Goal: Information Seeking & Learning: Check status

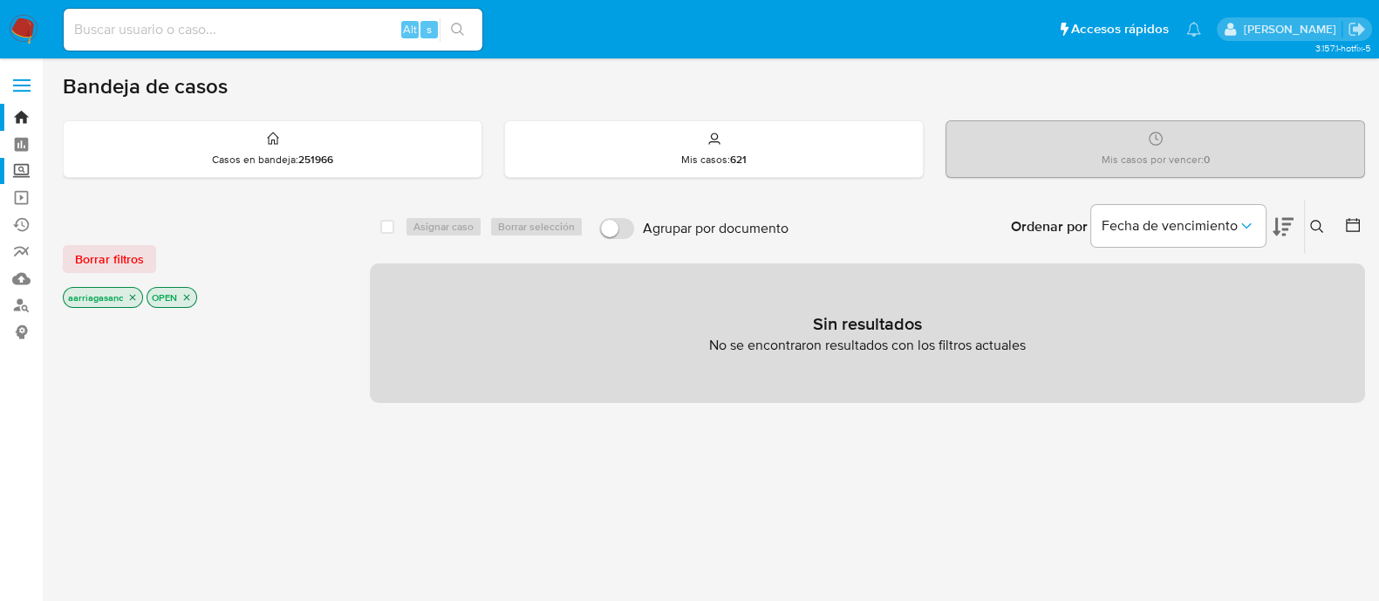
click at [22, 170] on label "Screening" at bounding box center [104, 171] width 208 height 27
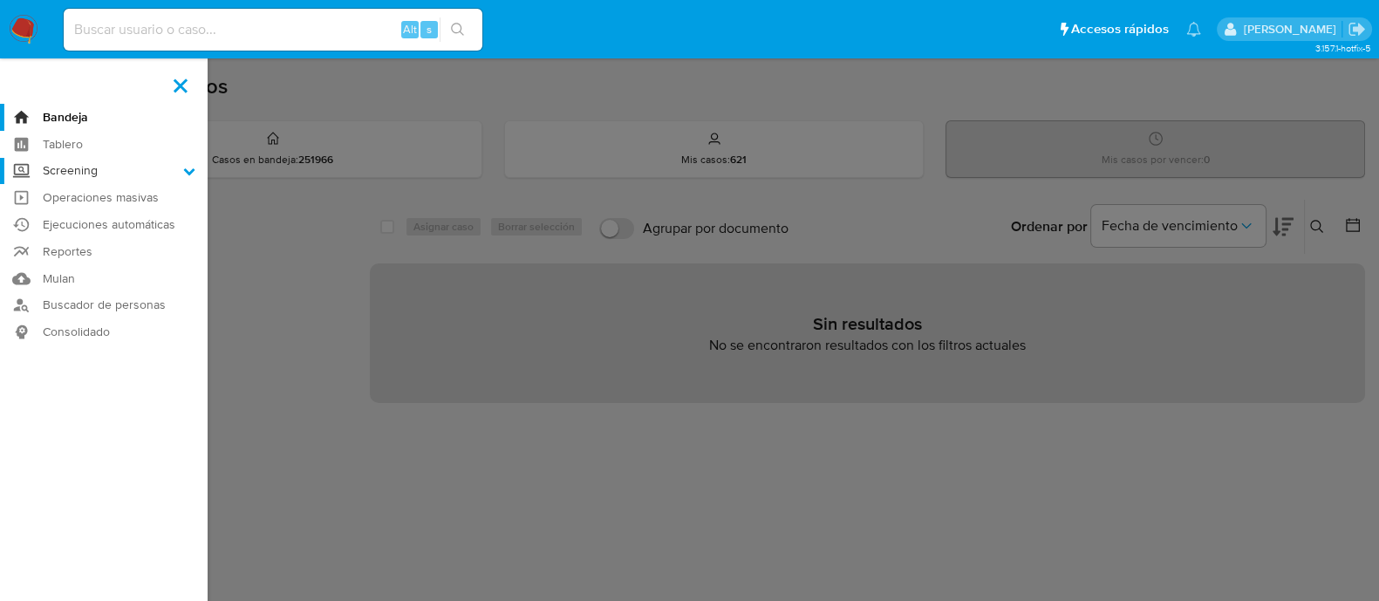
click at [0, 0] on input "Screening" at bounding box center [0, 0] width 0 height 0
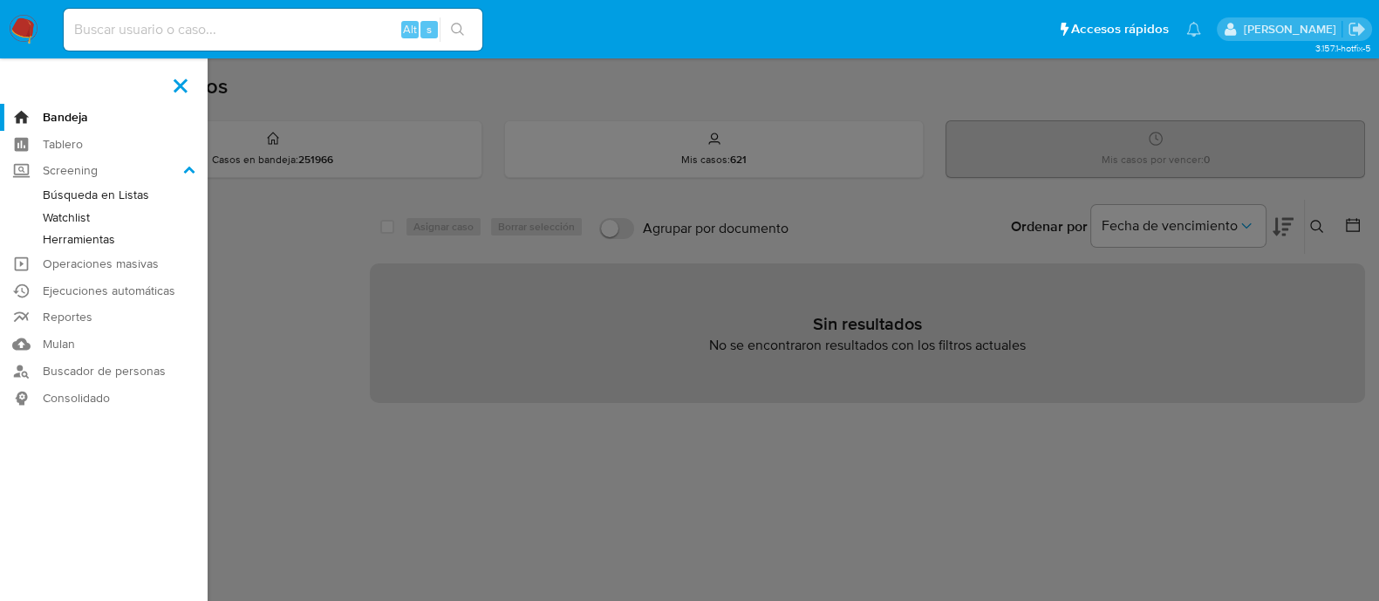
click at [63, 218] on link "Watchlist" at bounding box center [104, 218] width 208 height 22
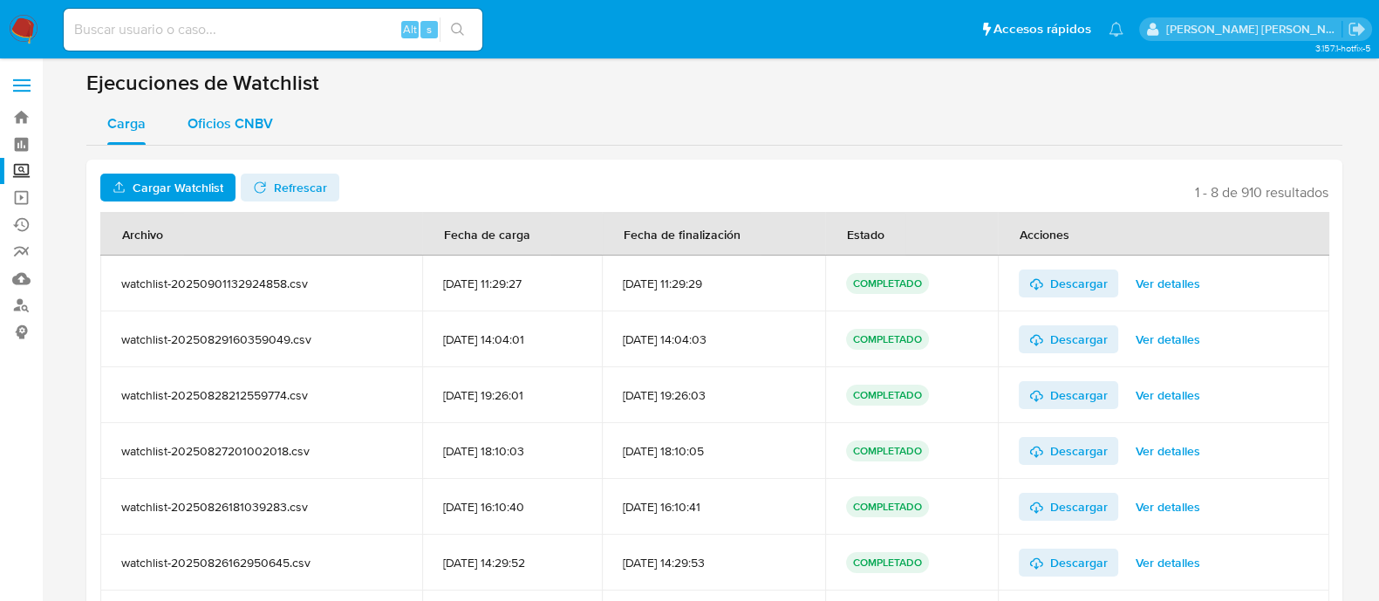
click at [220, 117] on span "Oficios CNBV" at bounding box center [230, 123] width 85 height 20
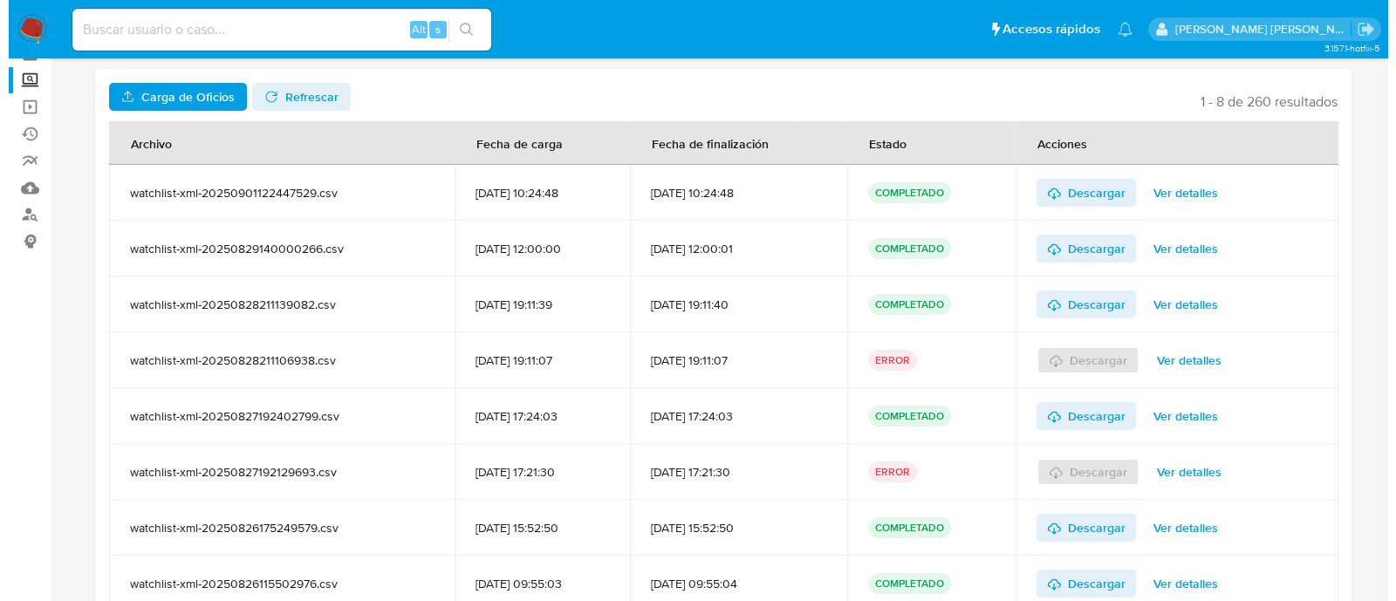
scroll to position [58, 0]
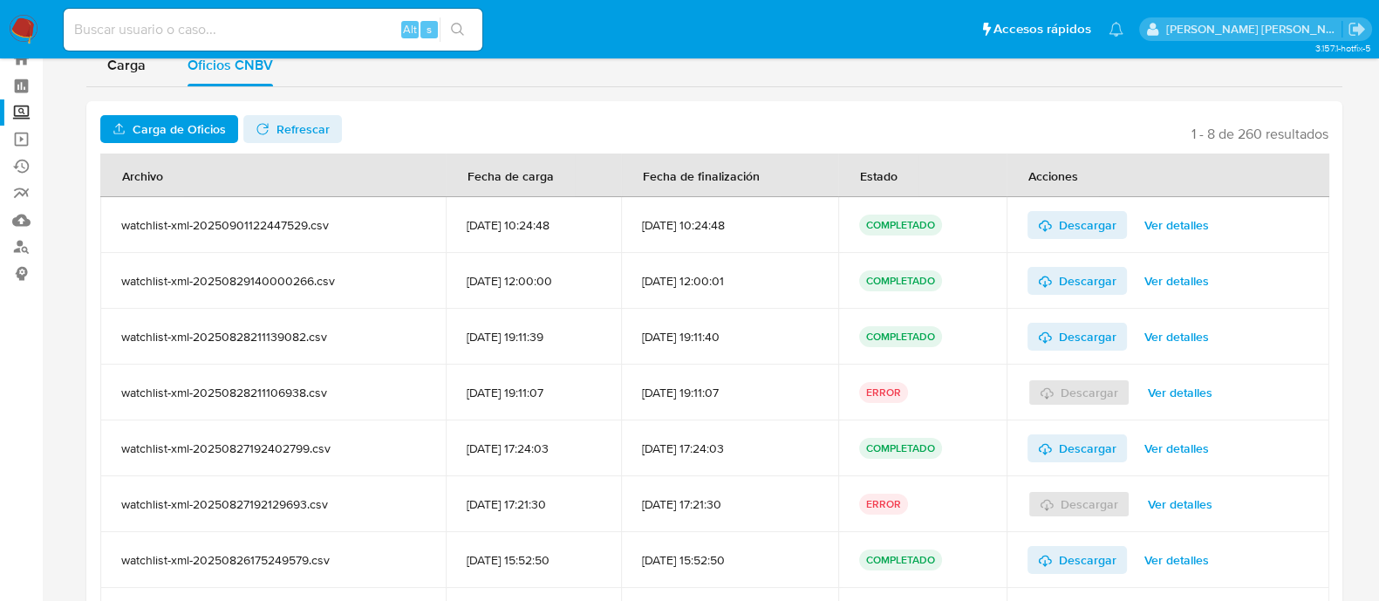
click at [1182, 386] on span "Ver detalles" at bounding box center [1180, 392] width 65 height 24
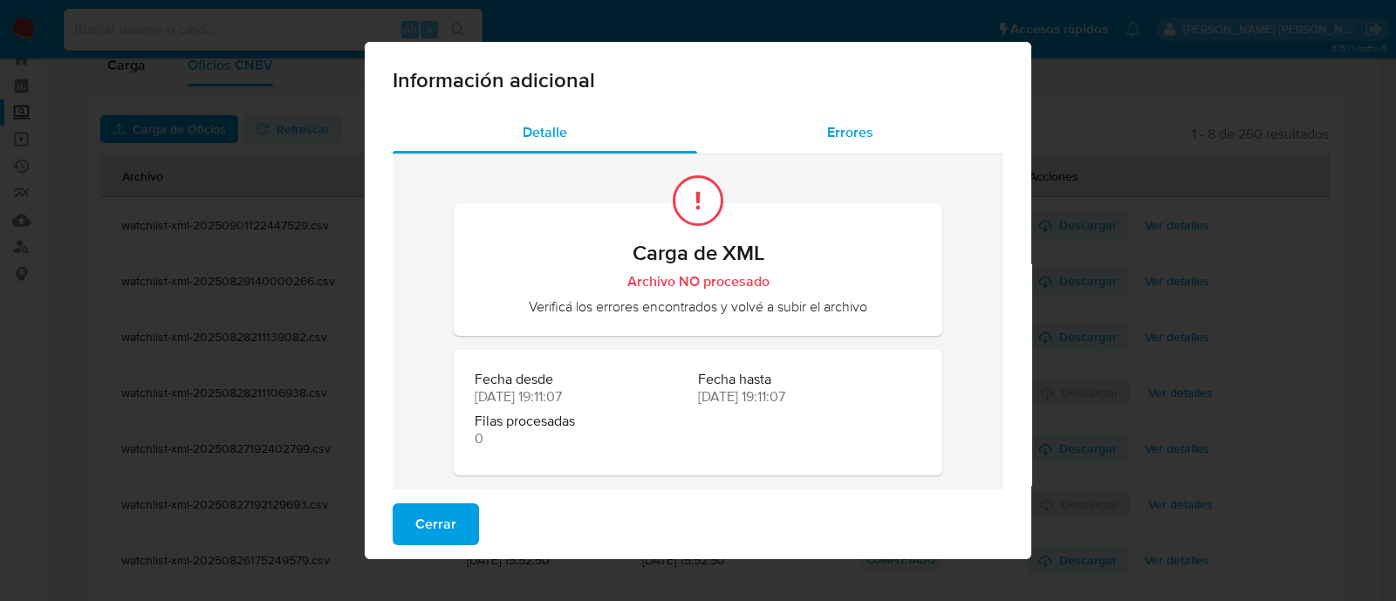
click at [834, 127] on span "Errores" at bounding box center [850, 132] width 46 height 20
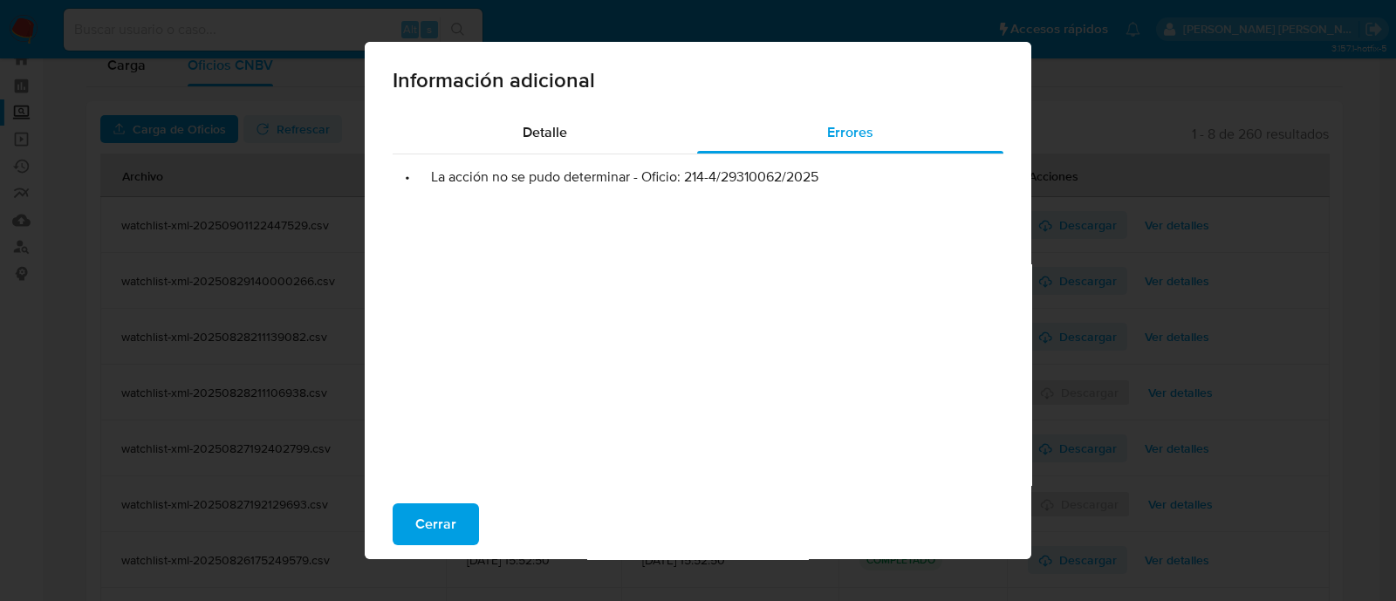
drag, startPoint x: 676, startPoint y: 179, endPoint x: 834, endPoint y: 170, distance: 158.2
click at [834, 170] on li "• La acción no se pudo determinar - Oficio: 214-4/29310062/2025" at bounding box center [698, 176] width 583 height 17
click at [851, 111] on div "Información adicional" at bounding box center [698, 77] width 667 height 70
click at [830, 139] on span "Errores" at bounding box center [850, 132] width 46 height 20
click at [423, 531] on span "Cerrar" at bounding box center [435, 524] width 41 height 38
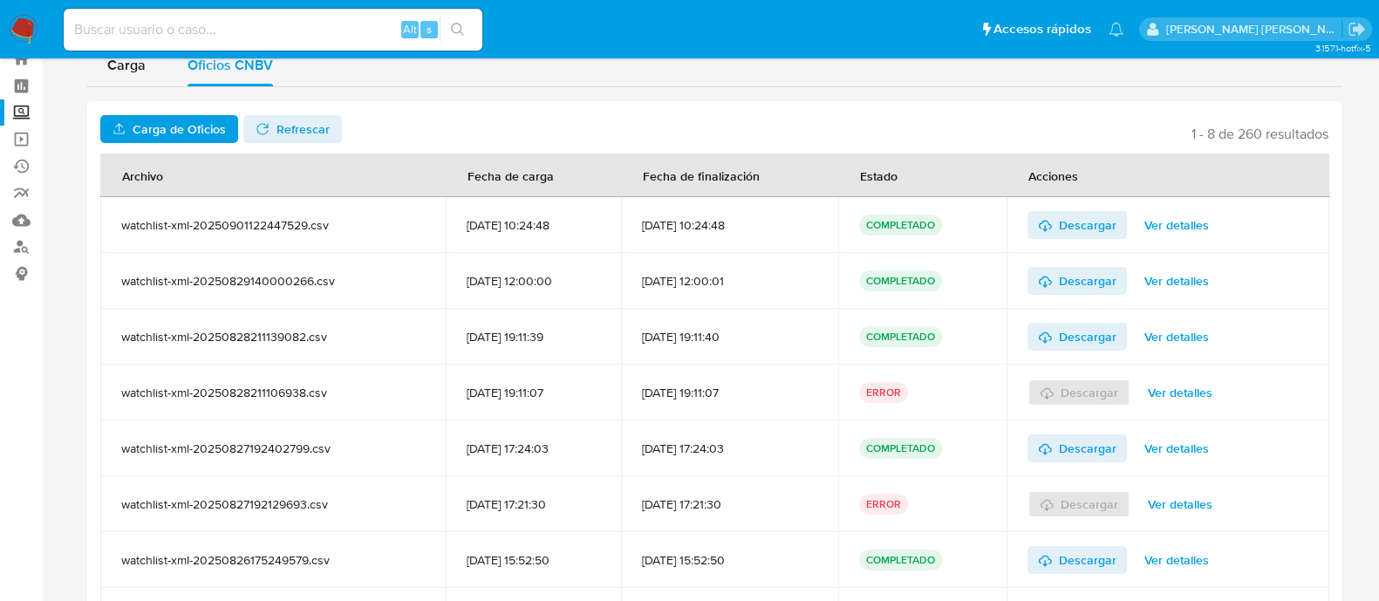
click at [1190, 505] on span "Ver detalles" at bounding box center [1180, 504] width 65 height 24
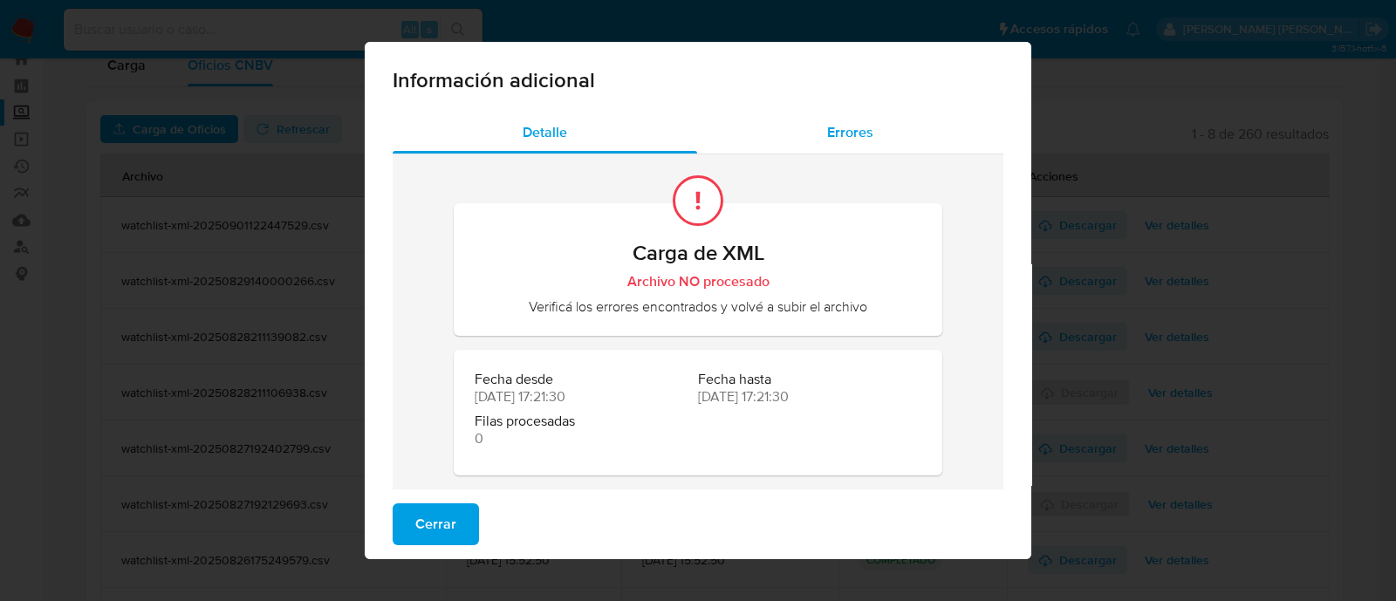
click at [827, 146] on div "Errores" at bounding box center [850, 133] width 306 height 42
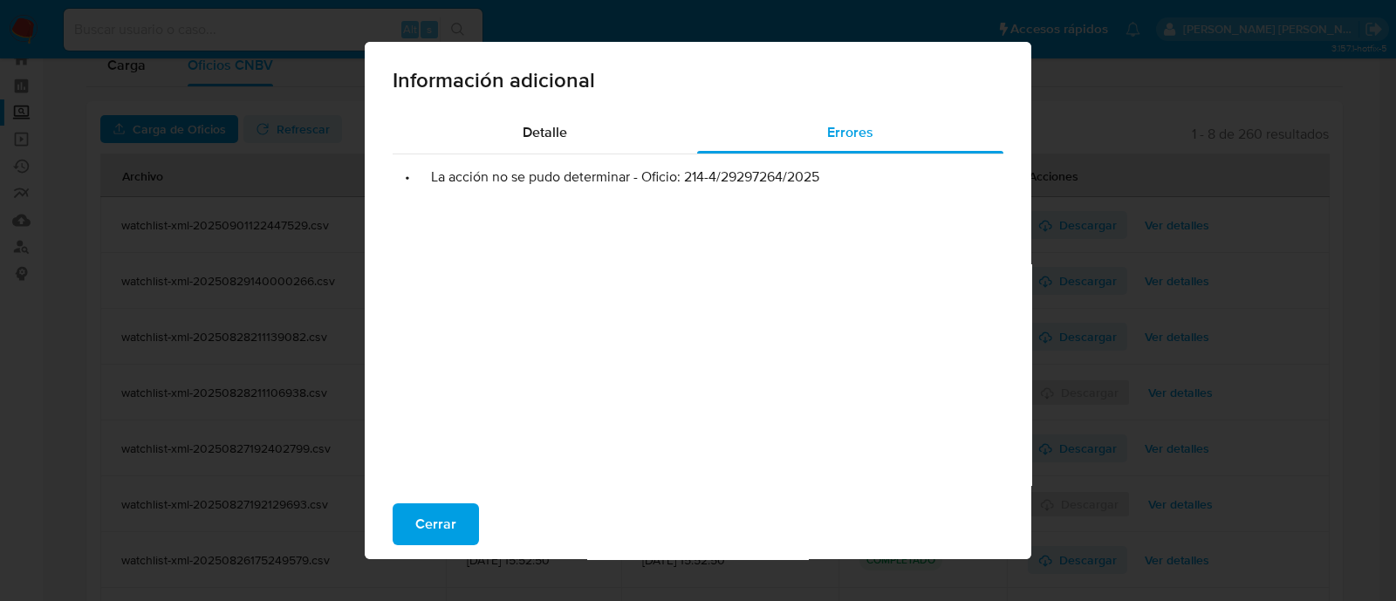
drag, startPoint x: 678, startPoint y: 177, endPoint x: 819, endPoint y: 175, distance: 141.3
click at [819, 175] on li "• La acción no se pudo determinar - Oficio: 214-4/29297264/2025" at bounding box center [698, 176] width 583 height 17
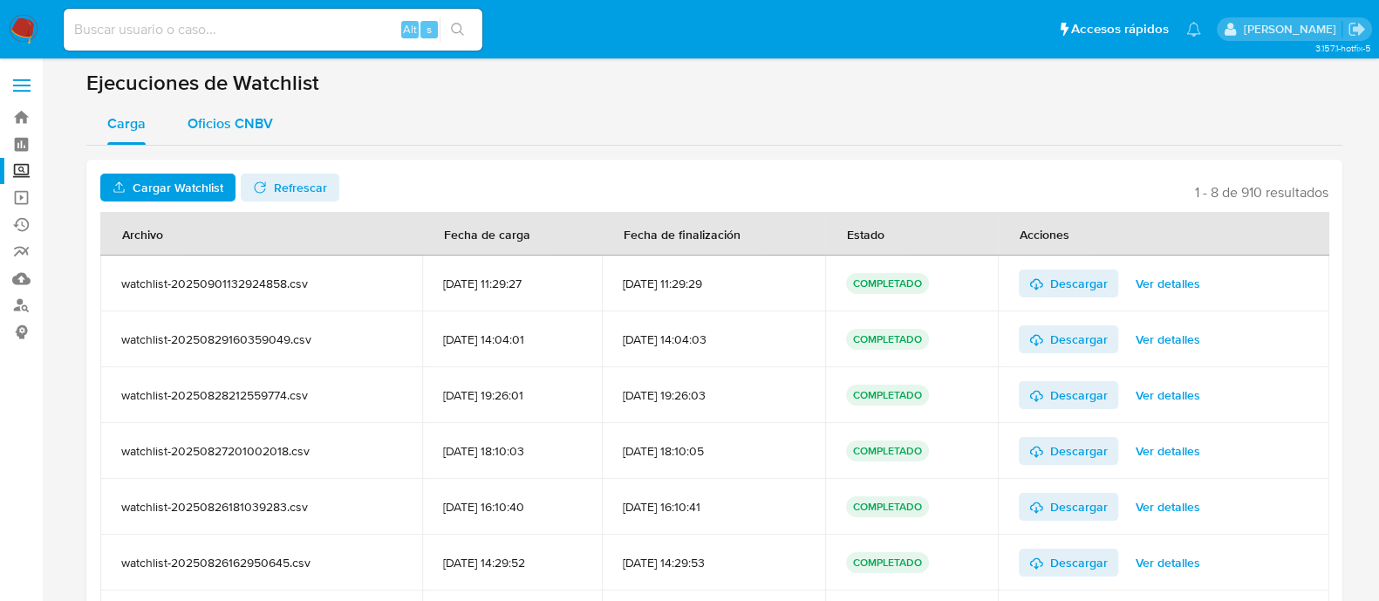
click at [220, 128] on span "Oficios CNBV" at bounding box center [230, 123] width 85 height 20
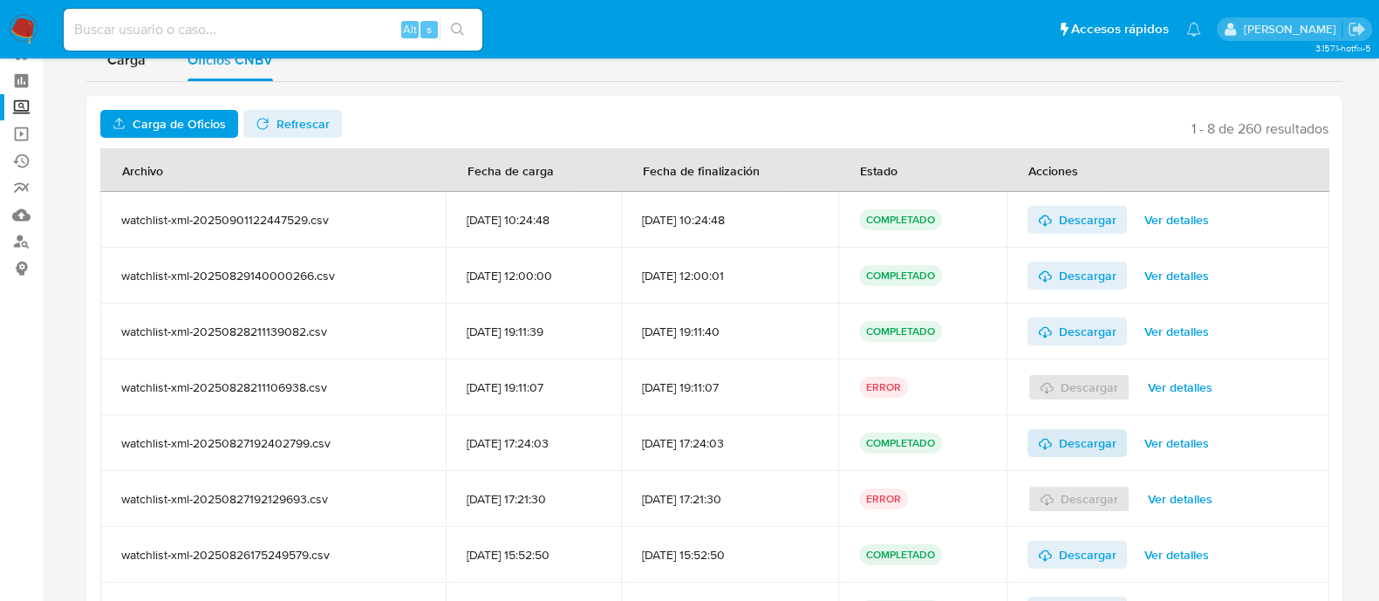
scroll to position [168, 0]
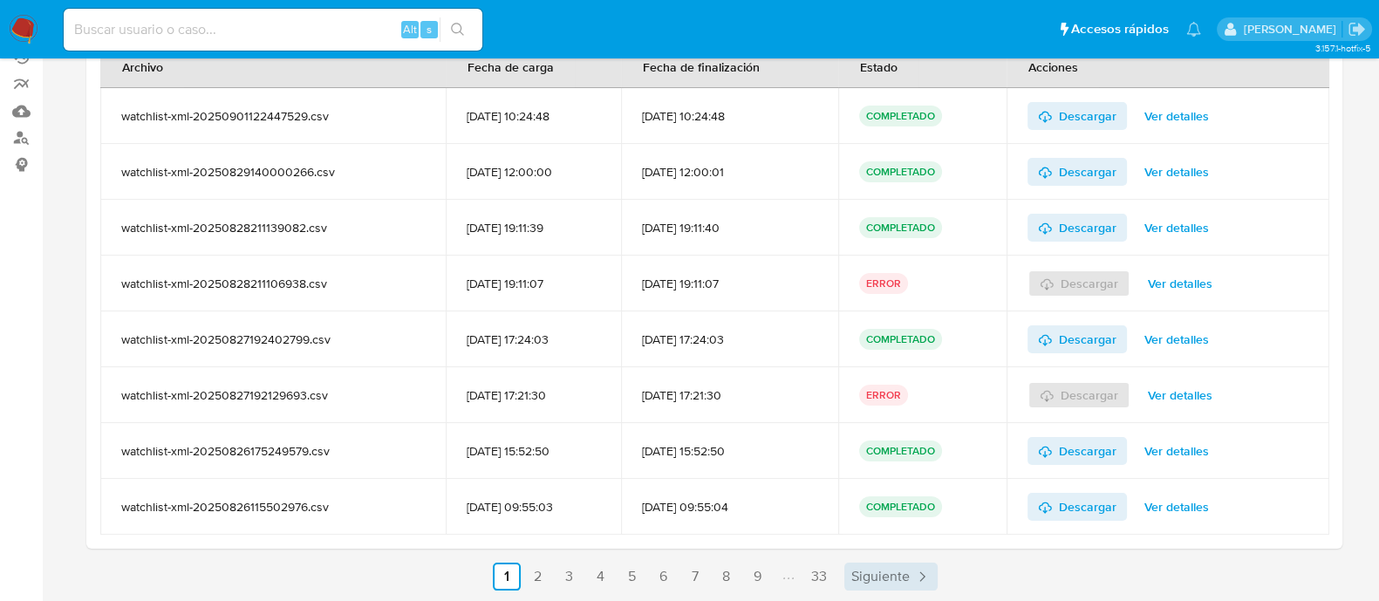
click at [876, 578] on span "Siguiente" at bounding box center [880, 577] width 58 height 14
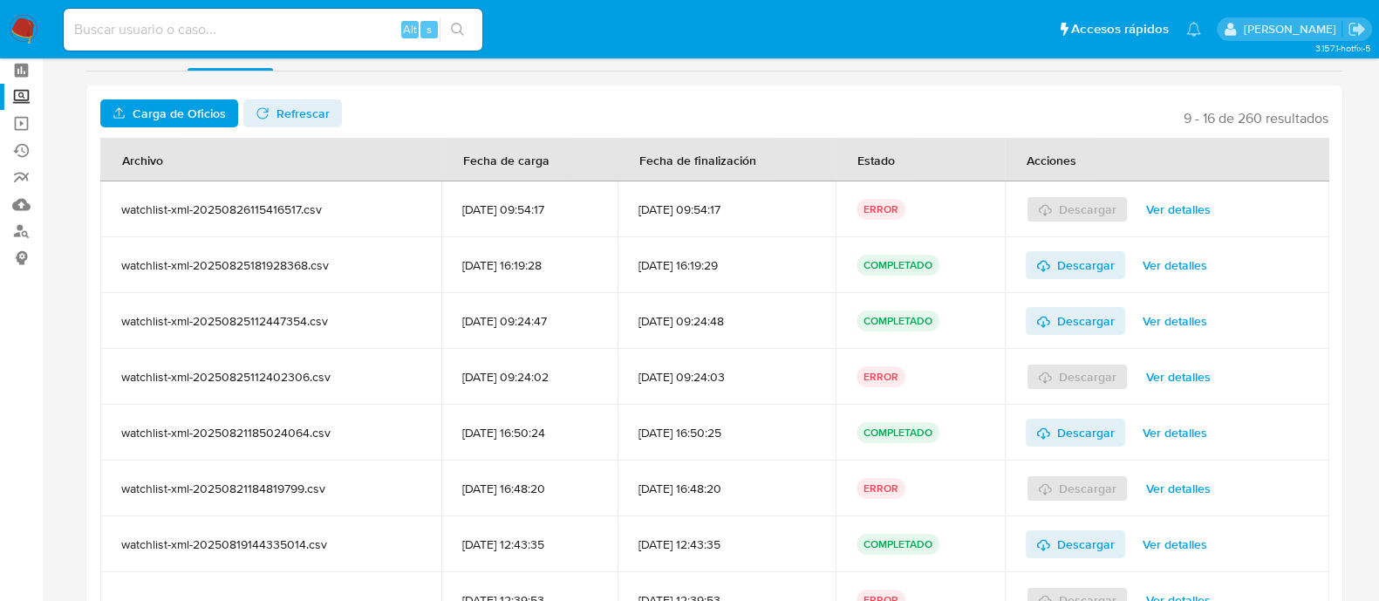
scroll to position [58, 0]
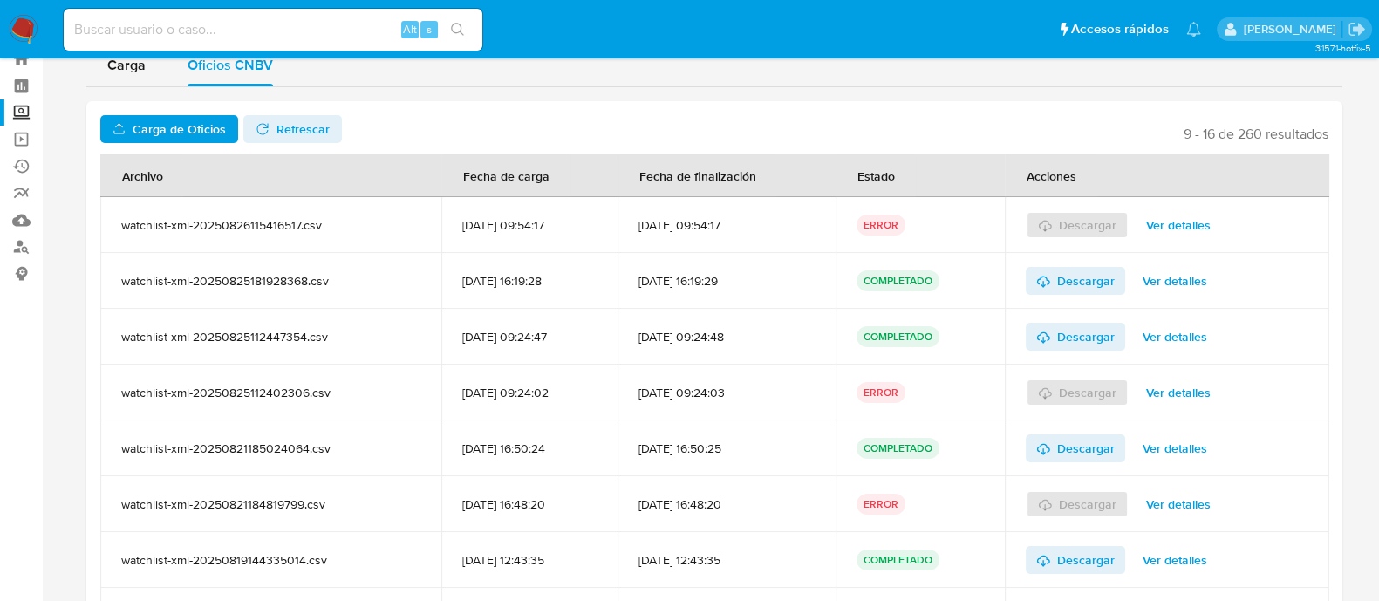
click at [1182, 224] on span "Ver detalles" at bounding box center [1178, 225] width 65 height 24
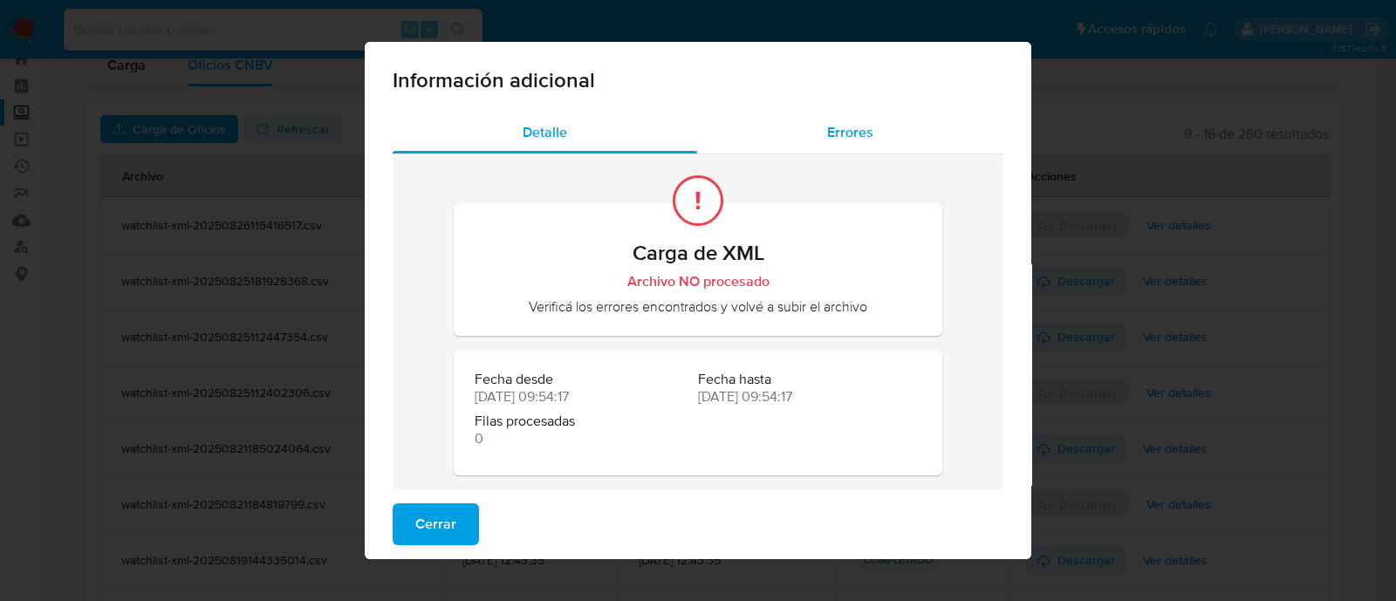
click at [838, 125] on span "Errores" at bounding box center [850, 132] width 46 height 20
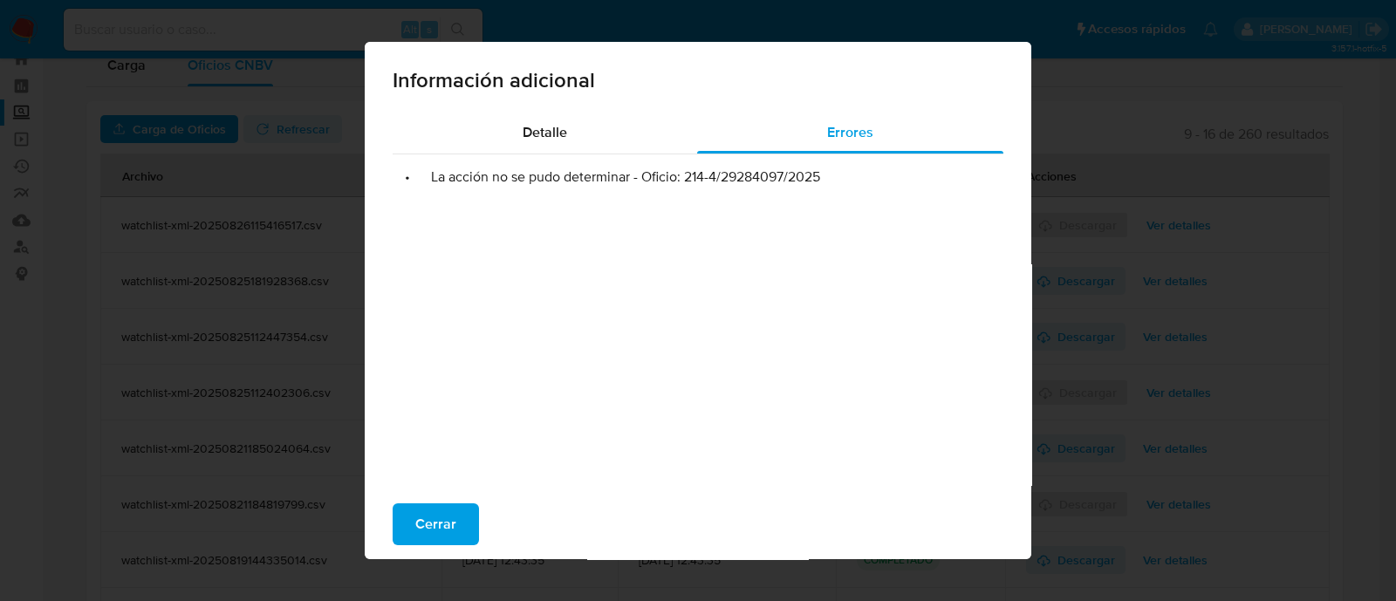
drag, startPoint x: 677, startPoint y: 175, endPoint x: 821, endPoint y: 181, distance: 144.0
click at [821, 181] on li "• La acción no se pudo determinar - Oficio: 214-4/29284097/2025" at bounding box center [698, 176] width 583 height 17
click at [432, 521] on span "Cerrar" at bounding box center [435, 524] width 41 height 38
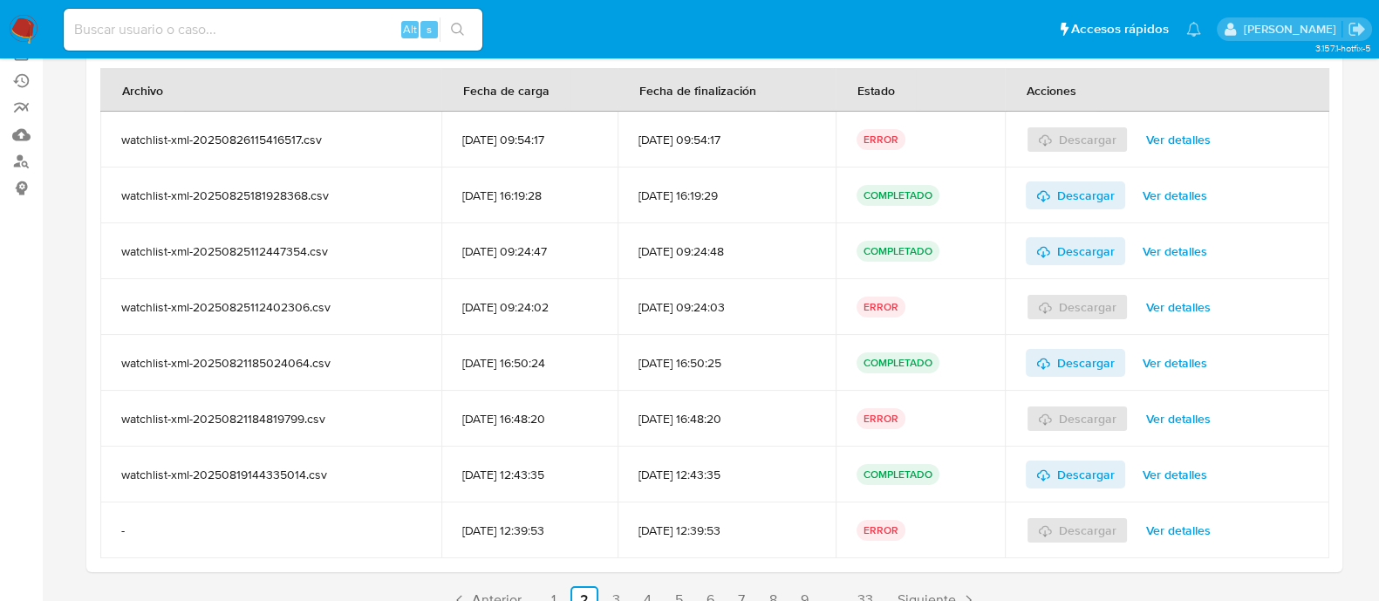
scroll to position [168, 0]
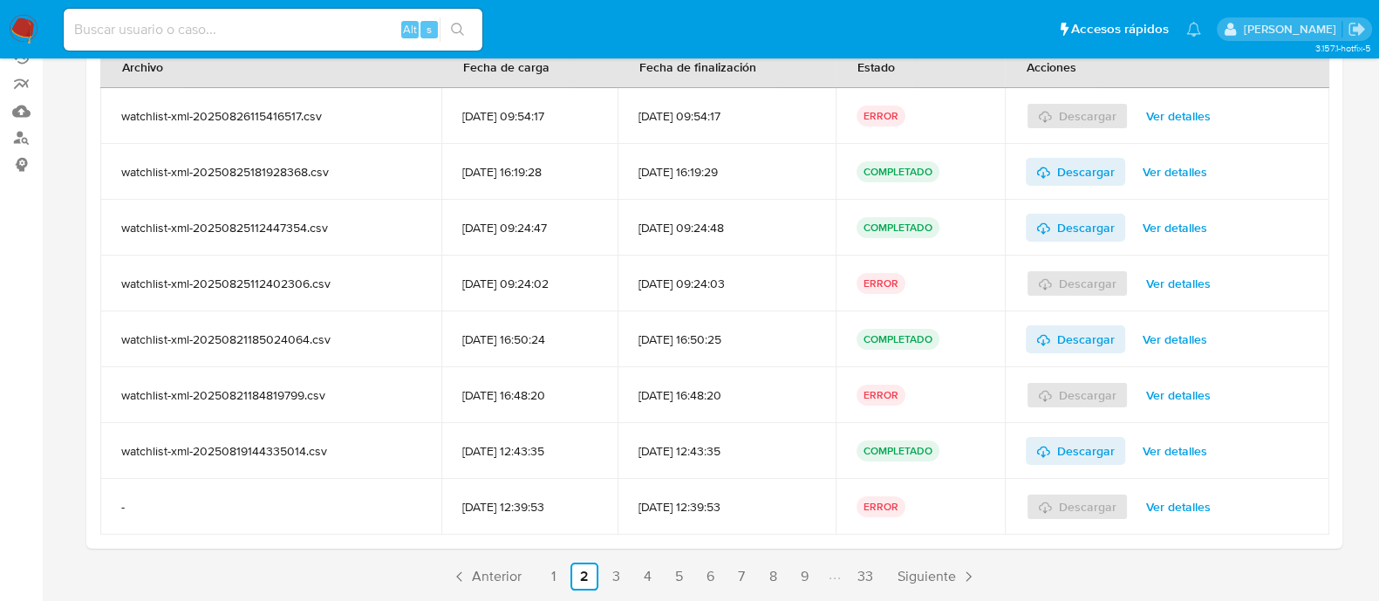
click at [1202, 289] on span "Ver detalles" at bounding box center [1178, 283] width 65 height 24
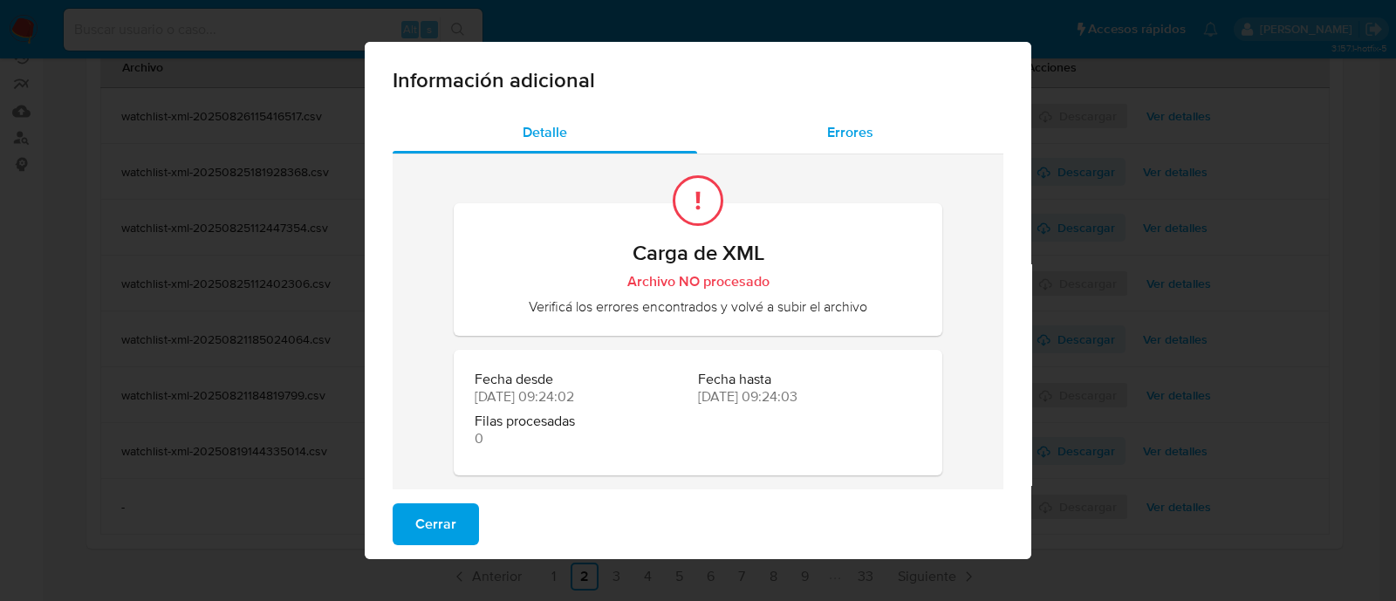
click at [829, 122] on span "Errores" at bounding box center [850, 132] width 46 height 20
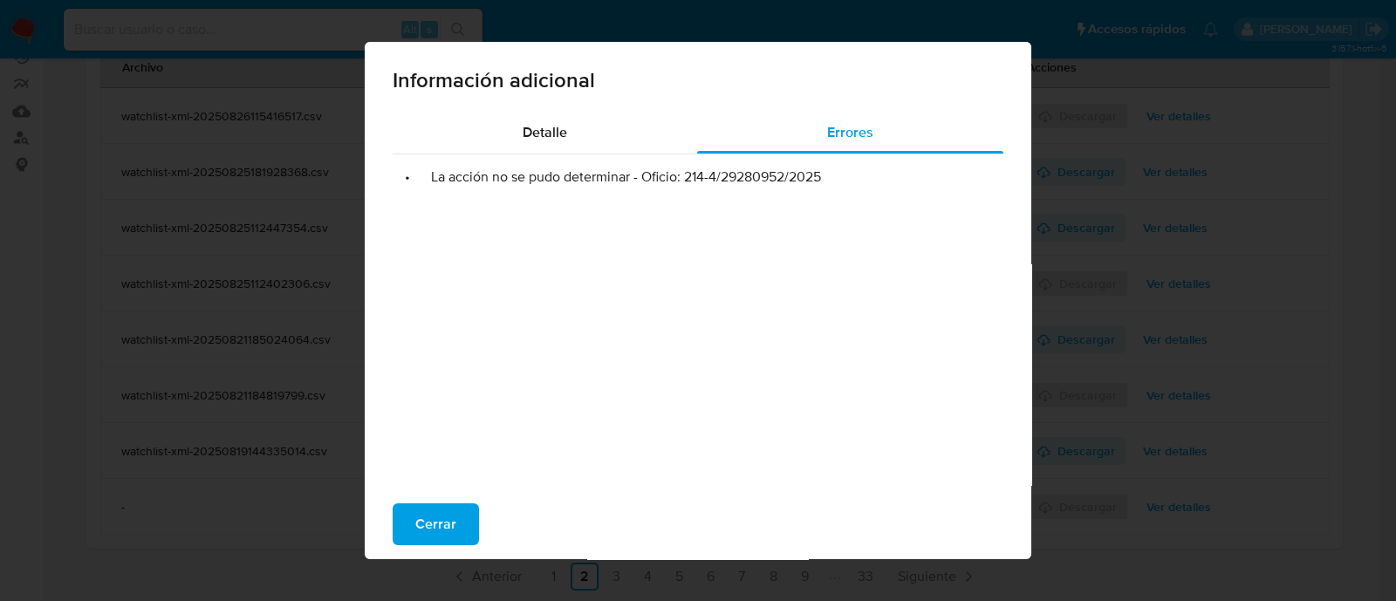
drag, startPoint x: 679, startPoint y: 180, endPoint x: 832, endPoint y: 180, distance: 153.5
click at [832, 180] on li "• La acción no se pudo determinar - Oficio: 214-4/29280952/2025" at bounding box center [698, 176] width 583 height 17
click at [445, 506] on span "Cerrar" at bounding box center [435, 524] width 41 height 38
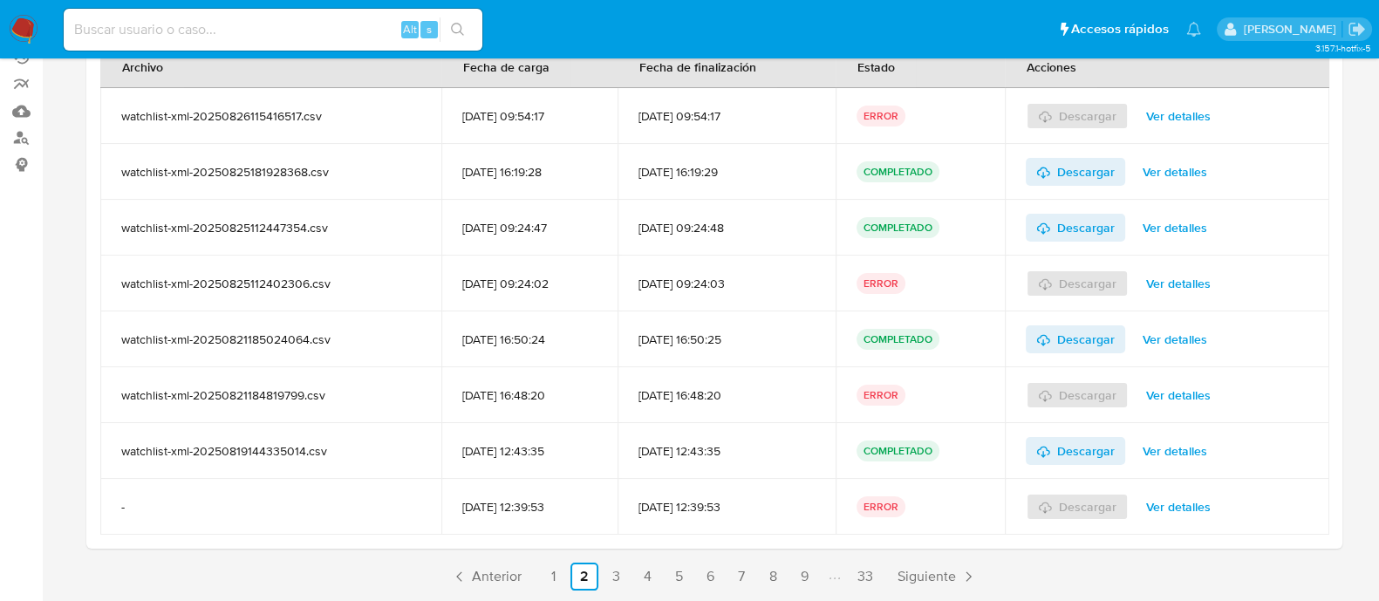
click at [1180, 396] on span "Ver detalles" at bounding box center [1178, 395] width 65 height 24
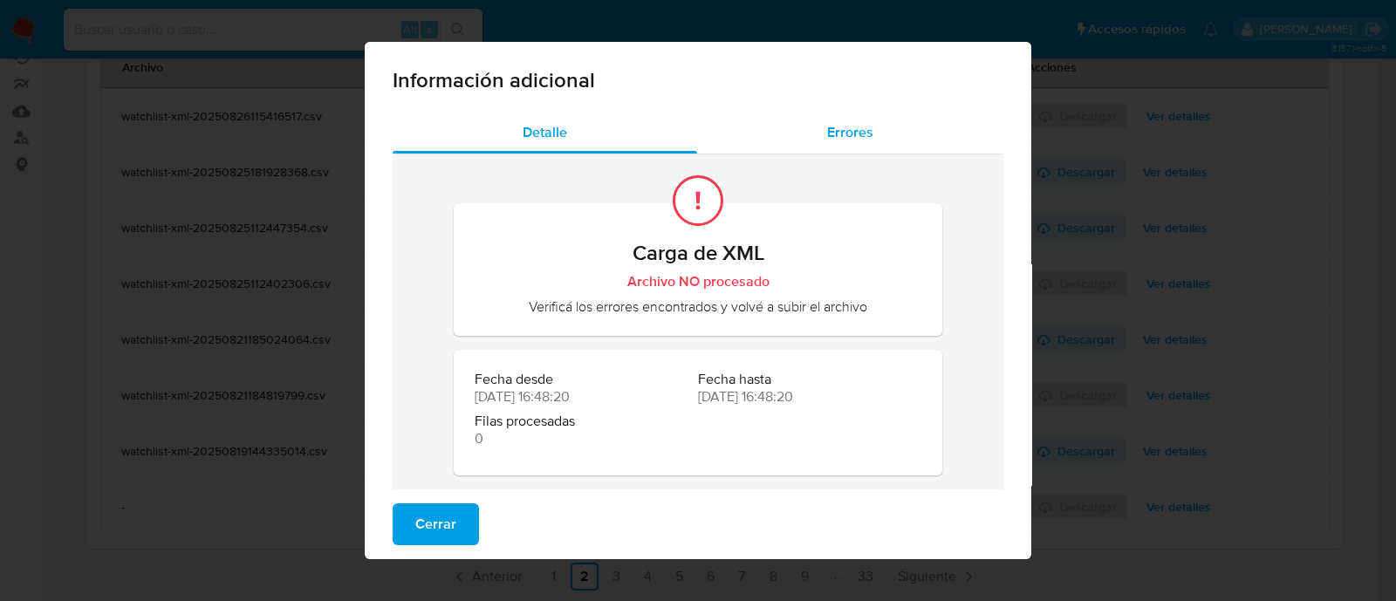
click at [836, 124] on span "Errores" at bounding box center [850, 132] width 46 height 20
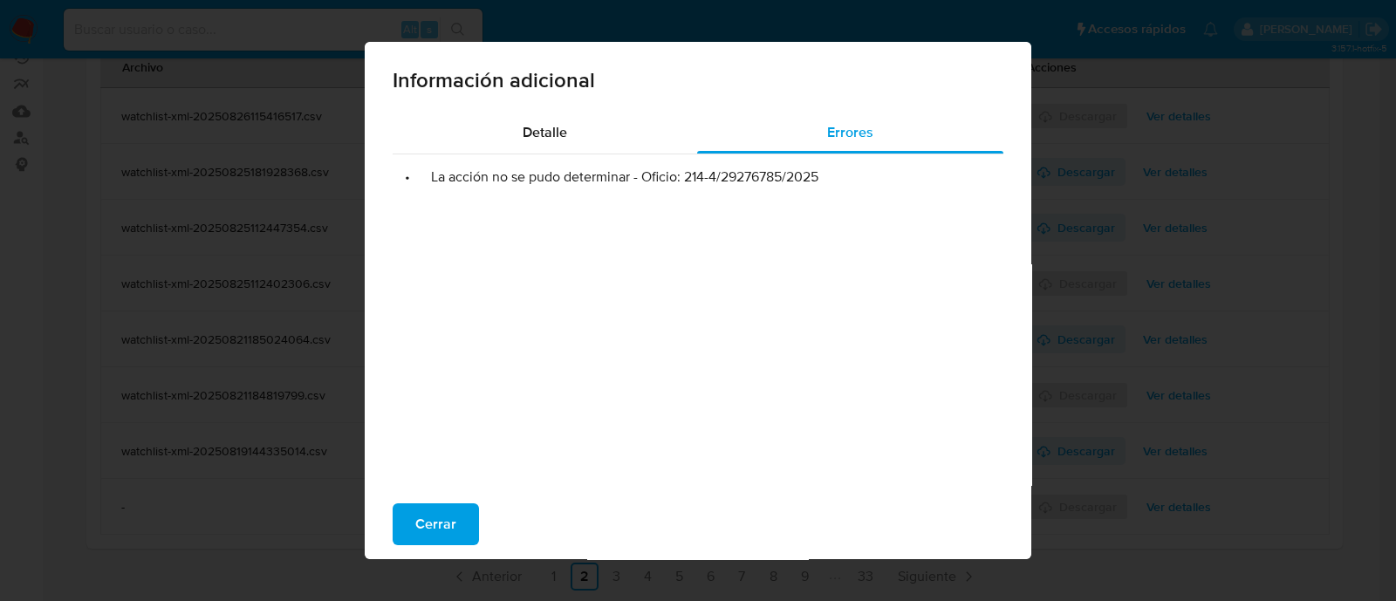
drag, startPoint x: 677, startPoint y: 185, endPoint x: 831, endPoint y: 193, distance: 154.6
click at [831, 192] on div "• La acción no se pudo determinar - Oficio: 214-4/29276785/2025" at bounding box center [698, 328] width 611 height 349
drag, startPoint x: 812, startPoint y: 221, endPoint x: 769, endPoint y: 229, distance: 44.3
click at [810, 224] on div "• La acción no se pudo determinar - Oficio: 214-4/29276785/2025" at bounding box center [698, 328] width 611 height 349
click at [686, 180] on li "• La acción no se pudo determinar - Oficio: 214-4/29276785/2025" at bounding box center [698, 176] width 583 height 17
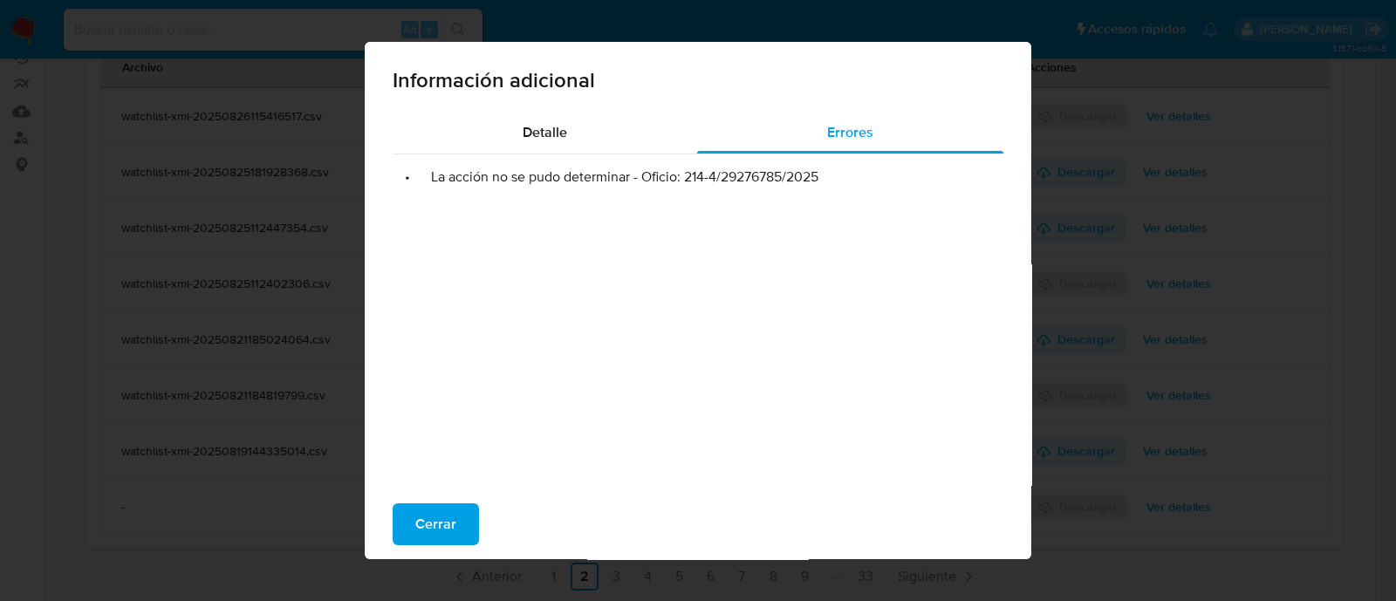
drag, startPoint x: 677, startPoint y: 181, endPoint x: 824, endPoint y: 187, distance: 147.5
click at [824, 187] on div "• La acción no se pudo determinar - Oficio: 214-4/29276785/2025" at bounding box center [698, 328] width 611 height 349
click at [420, 532] on span "Cerrar" at bounding box center [435, 524] width 41 height 38
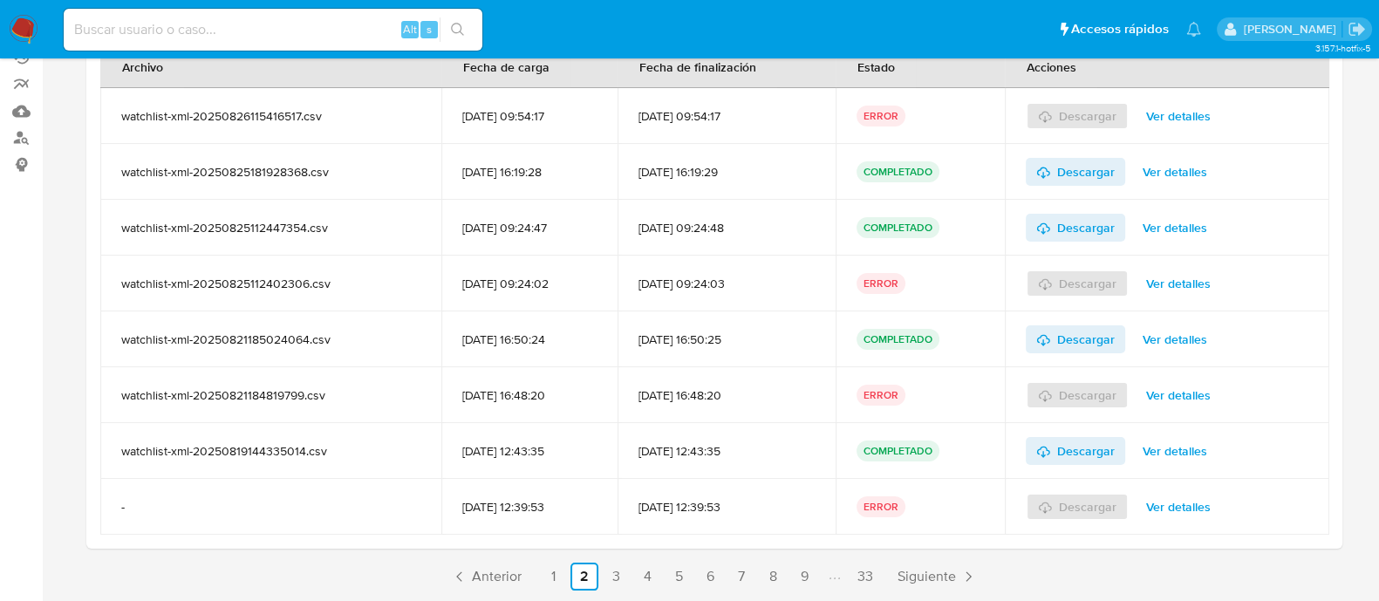
click at [1200, 489] on div "Descargar Ver detalles" at bounding box center [1167, 507] width 283 height 56
click at [1193, 511] on span "Ver detalles" at bounding box center [1178, 507] width 65 height 24
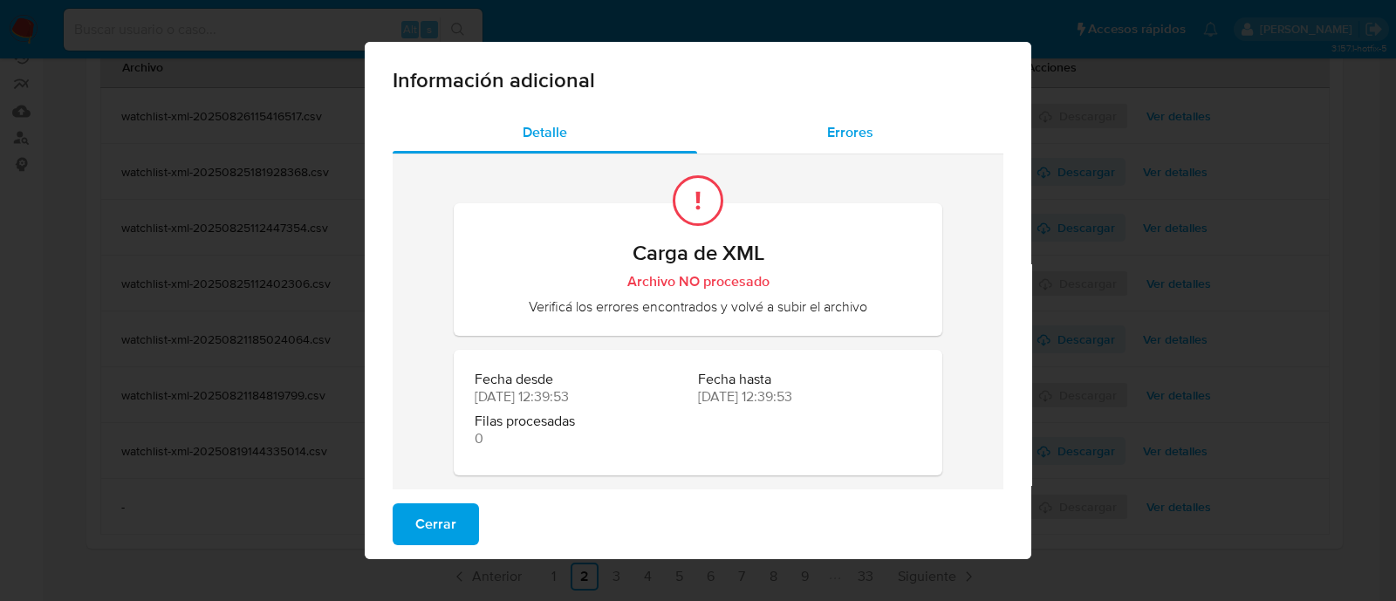
click at [878, 129] on div "Errores" at bounding box center [850, 133] width 306 height 42
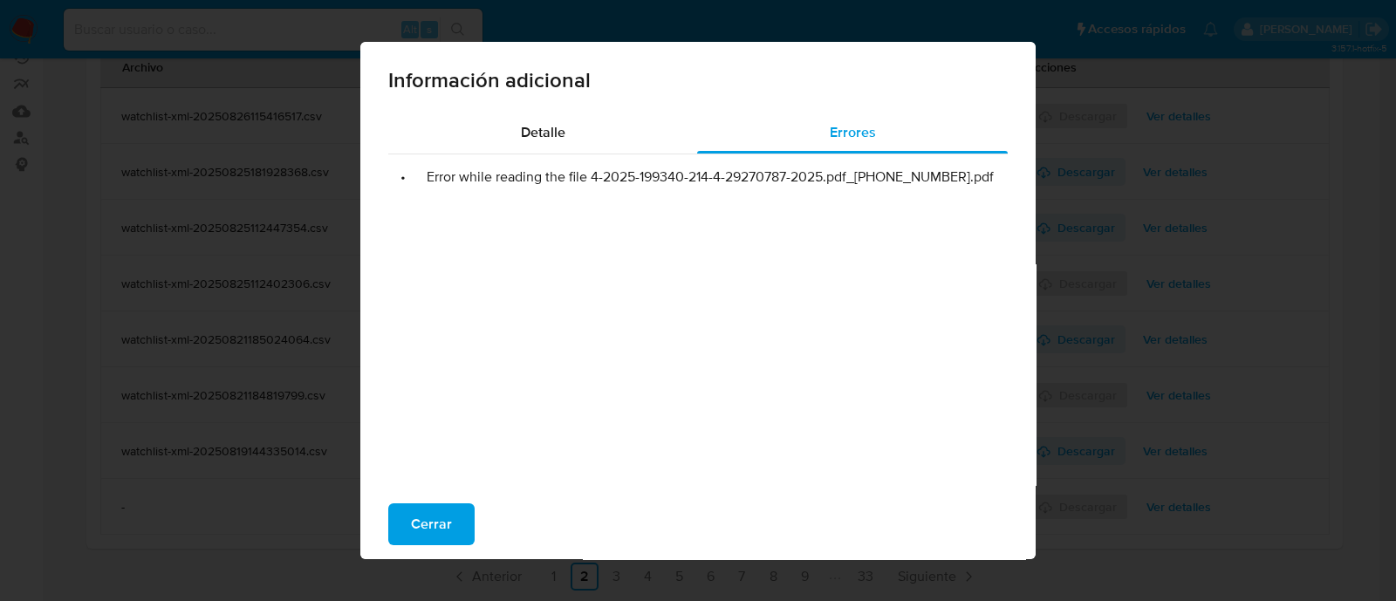
click at [742, 298] on div "• Error while reading the file 4-2025-199340-214-4-29270787-2025.pdf_[PHONE_NUM…" at bounding box center [697, 328] width 619 height 349
click at [422, 179] on li "• Error while reading the file 4-2025-199340-214-4-29270787-2025.pdf_[PHONE_NUM…" at bounding box center [698, 176] width 592 height 17
drag, startPoint x: 585, startPoint y: 182, endPoint x: 825, endPoint y: 168, distance: 240.4
click at [825, 168] on li "• Error while reading the file 4-2025-199340-214-4-29270787-2025.pdf_[PHONE_NUM…" at bounding box center [698, 176] width 592 height 17
click at [954, 269] on div "• Error while reading the file 4-2025-199340-214-4-29270787-2025.pdf_[PHONE_NUM…" at bounding box center [697, 328] width 619 height 349
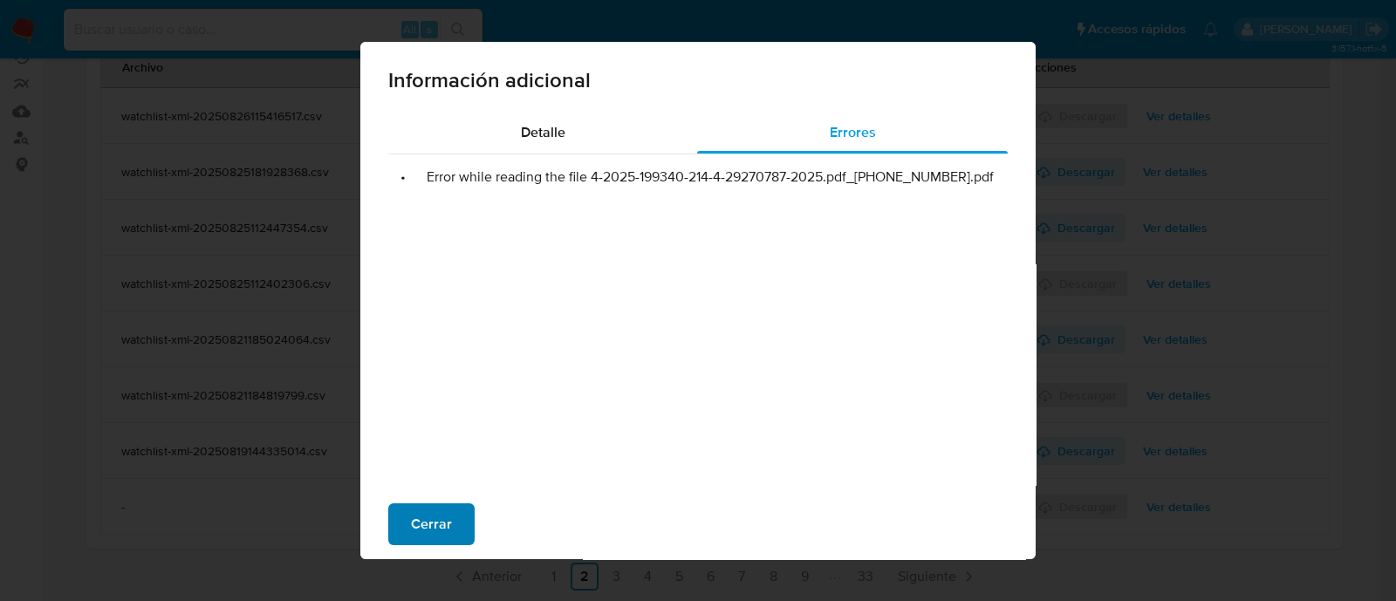
click at [421, 516] on span "Cerrar" at bounding box center [431, 524] width 41 height 38
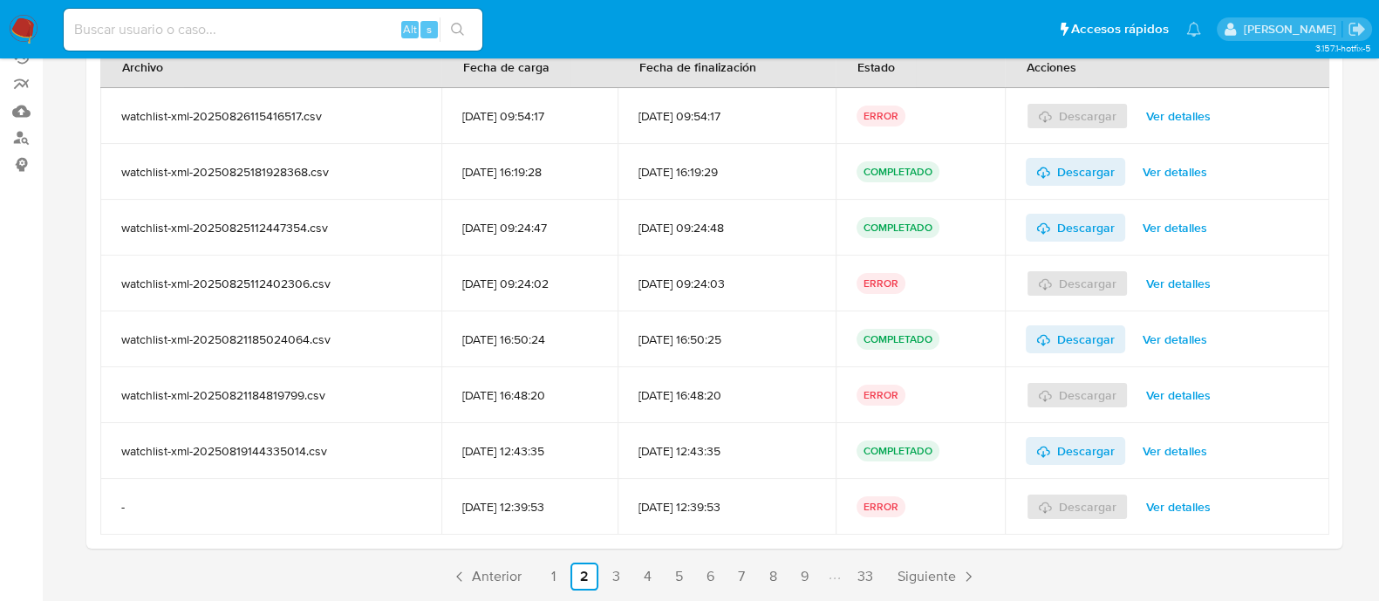
drag, startPoint x: 658, startPoint y: 510, endPoint x: 790, endPoint y: 511, distance: 131.7
click at [790, 511] on td "[DATE] 12:39:53" at bounding box center [727, 507] width 218 height 56
click at [1184, 509] on span "Ver detalles" at bounding box center [1178, 507] width 65 height 24
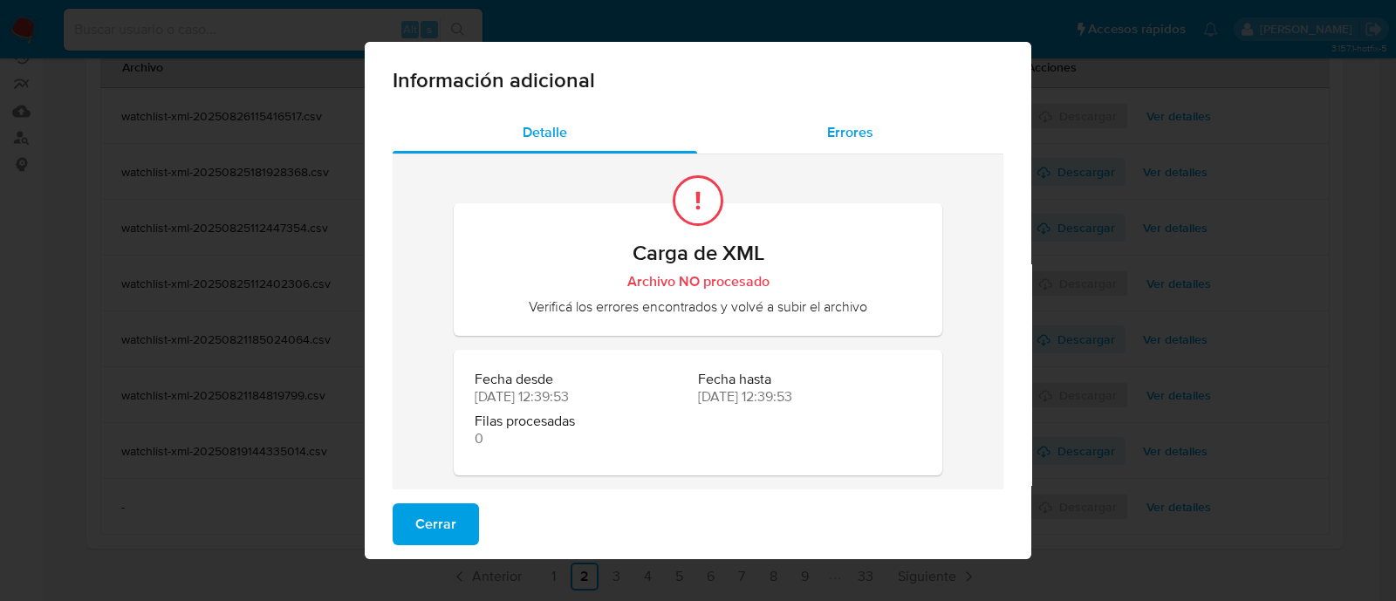
click at [833, 129] on span "Errores" at bounding box center [850, 132] width 46 height 20
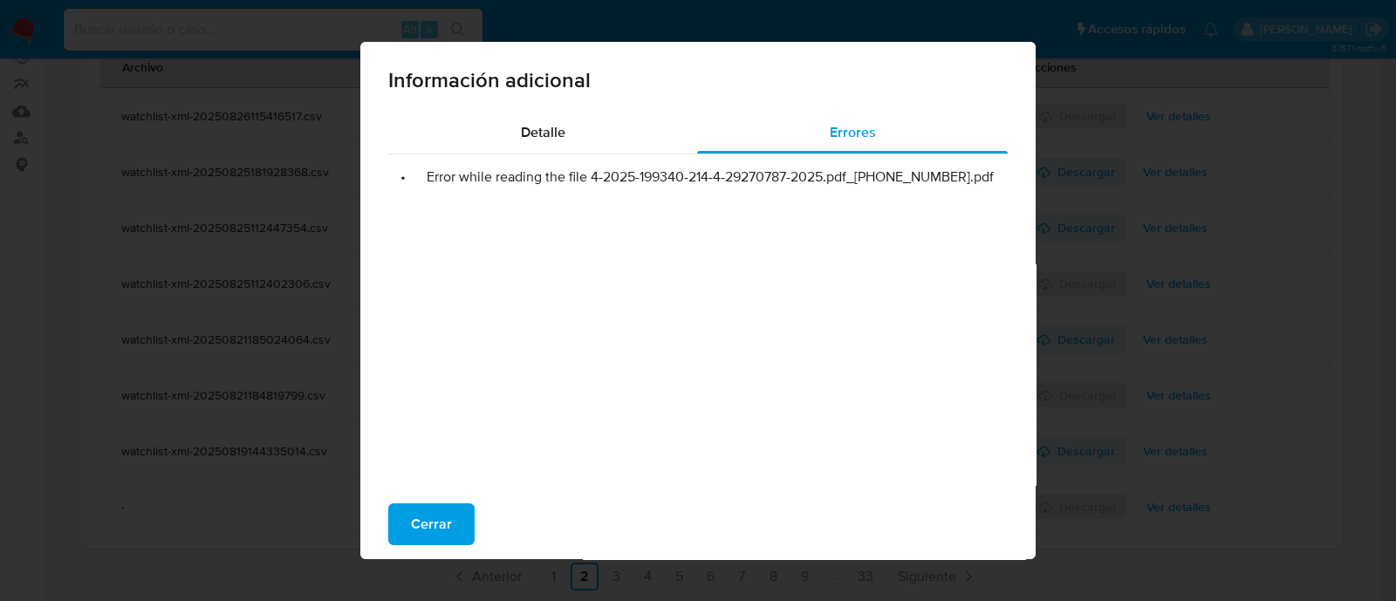
drag, startPoint x: 588, startPoint y: 176, endPoint x: 973, endPoint y: 185, distance: 384.8
click at [973, 185] on li "• Error while reading the file 4-2025-199340-214-4-29270787-2025.pdf_[PHONE_NUM…" at bounding box center [698, 176] width 592 height 17
click at [536, 312] on div "• Error while reading the file 4-2025-199340-214-4-29270787-2025.pdf_[PHONE_NUM…" at bounding box center [697, 328] width 619 height 349
click at [427, 537] on span "Cerrar" at bounding box center [431, 524] width 41 height 38
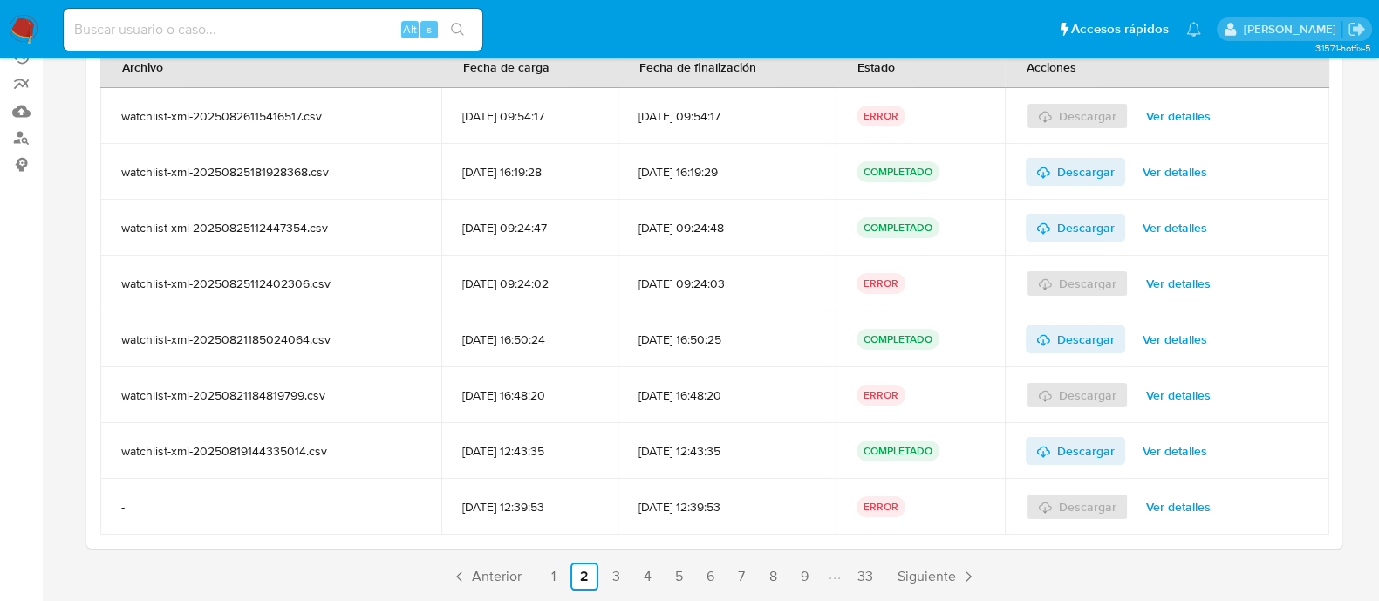
click at [619, 589] on link "3" at bounding box center [616, 577] width 28 height 28
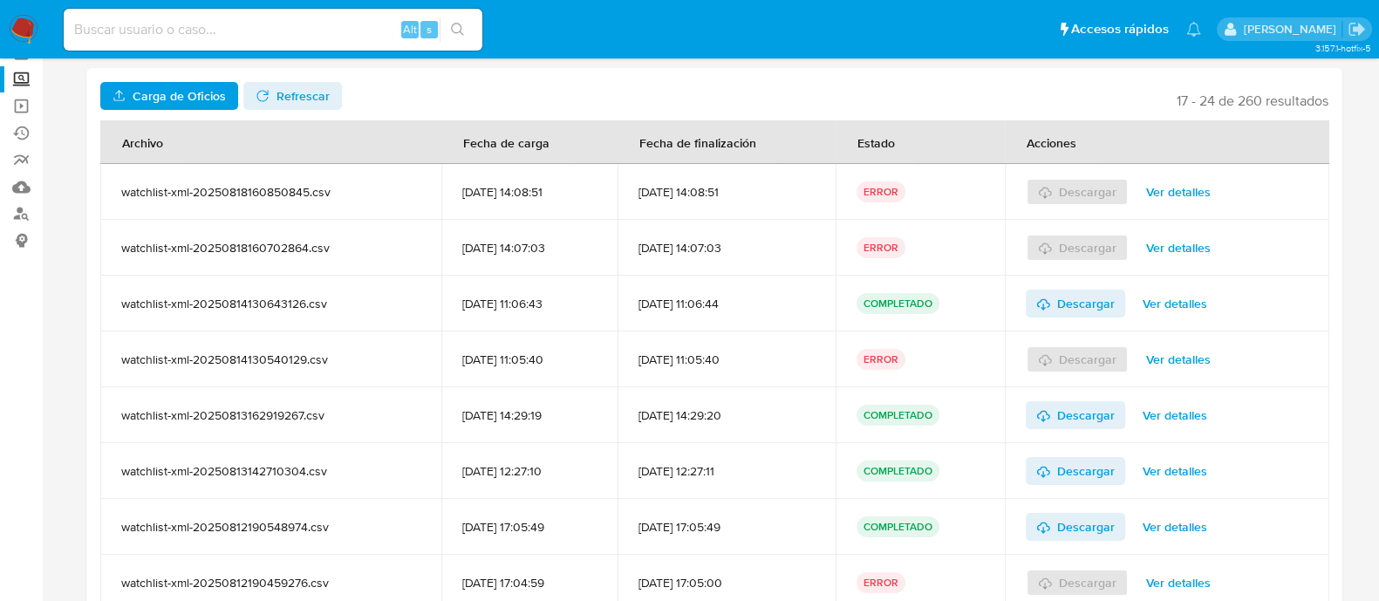
scroll to position [0, 0]
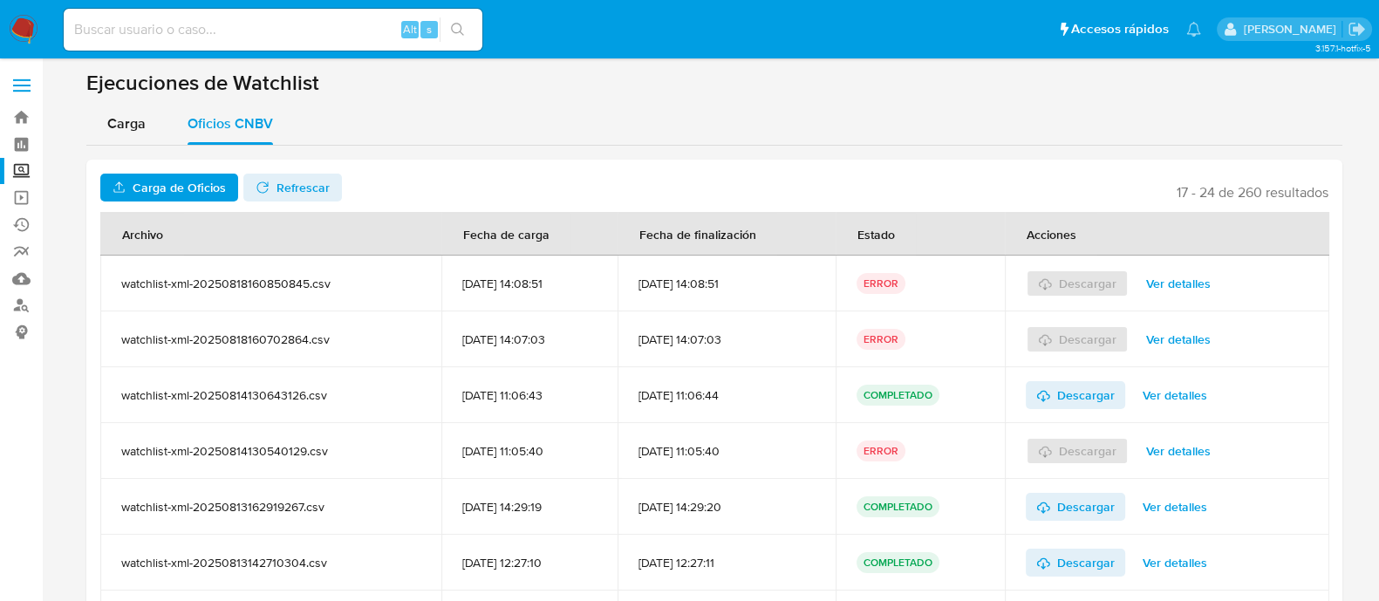
click at [1175, 283] on span "Ver detalles" at bounding box center [1178, 283] width 65 height 24
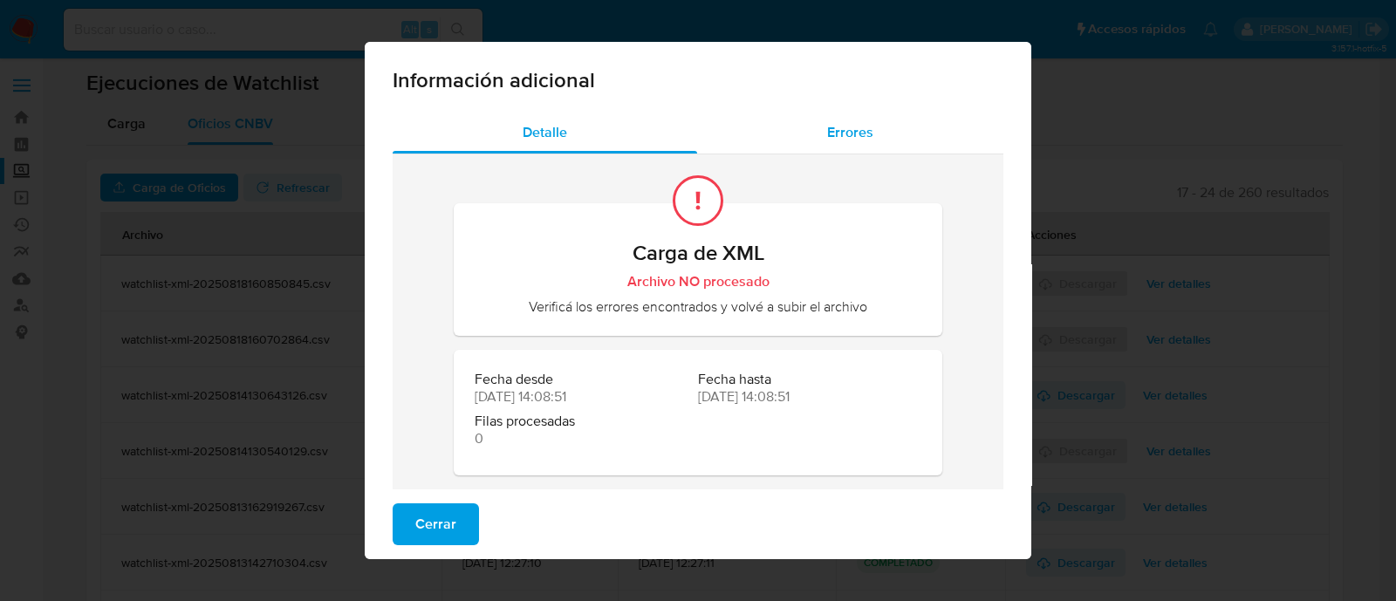
click at [845, 139] on span "Errores" at bounding box center [850, 132] width 46 height 20
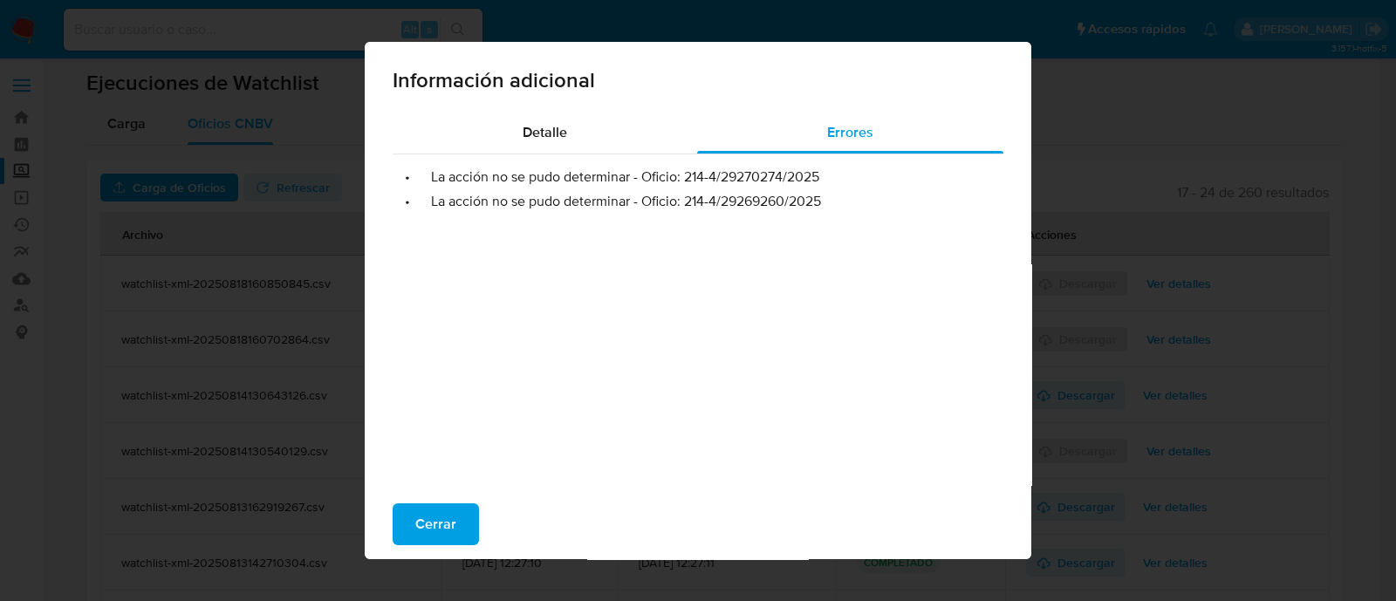
drag, startPoint x: 672, startPoint y: 181, endPoint x: 682, endPoint y: 178, distance: 11.0
click at [680, 178] on li "• La acción no se pudo determinar - Oficio: 214-4/29270274/2025" at bounding box center [698, 176] width 583 height 17
click at [674, 181] on li "• La acción no se pudo determinar - Oficio: 214-4/29270274/2025" at bounding box center [698, 176] width 583 height 17
click at [678, 178] on li "• La acción no se pudo determinar - Oficio: 214-4/29270274/2025" at bounding box center [698, 176] width 583 height 17
drag, startPoint x: 678, startPoint y: 178, endPoint x: 817, endPoint y: 175, distance: 138.7
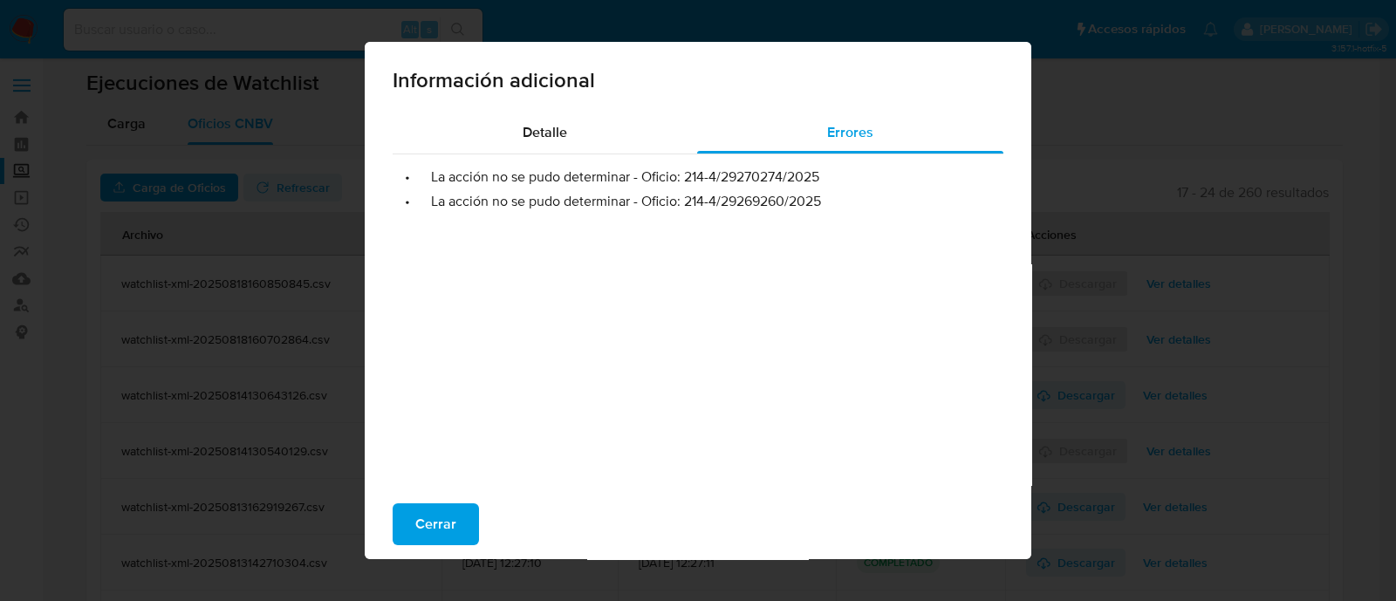
click at [817, 175] on li "• La acción no se pudo determinar - Oficio: 214-4/29270274/2025" at bounding box center [698, 176] width 583 height 17
drag, startPoint x: 680, startPoint y: 202, endPoint x: 824, endPoint y: 198, distance: 144.0
click at [824, 198] on li "• La acción no se pudo determinar - Oficio: 214-4/29269260/2025" at bounding box center [698, 201] width 583 height 17
click at [436, 533] on span "Cerrar" at bounding box center [435, 524] width 41 height 38
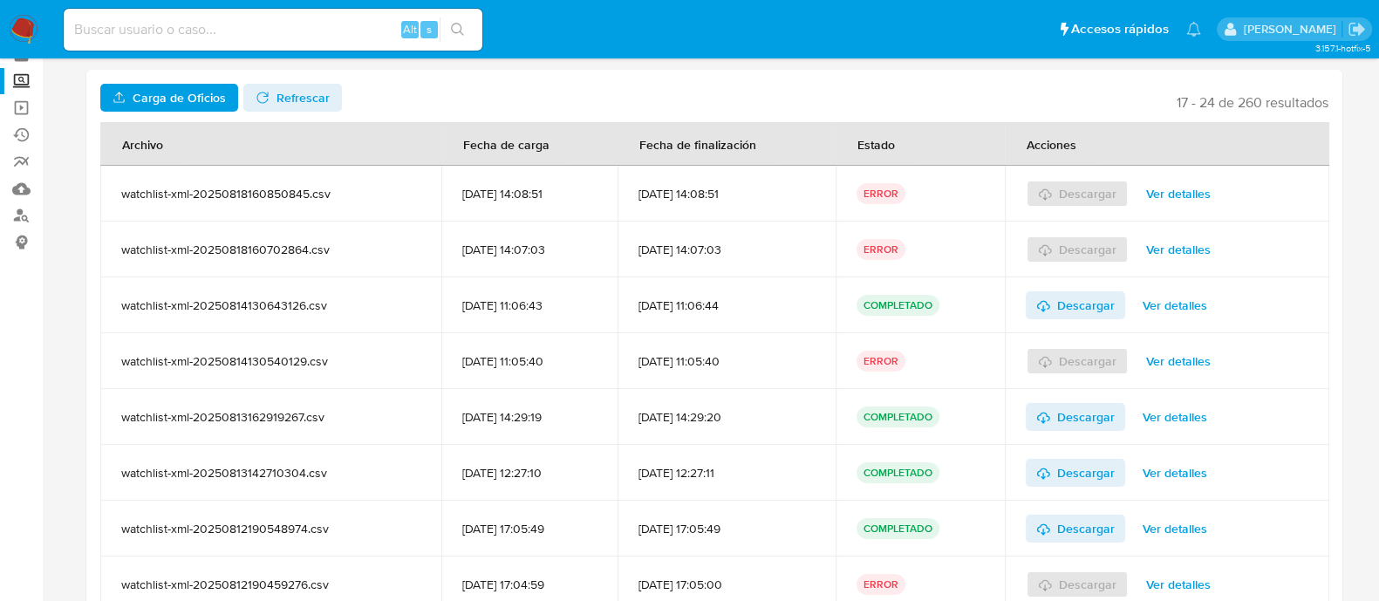
scroll to position [108, 0]
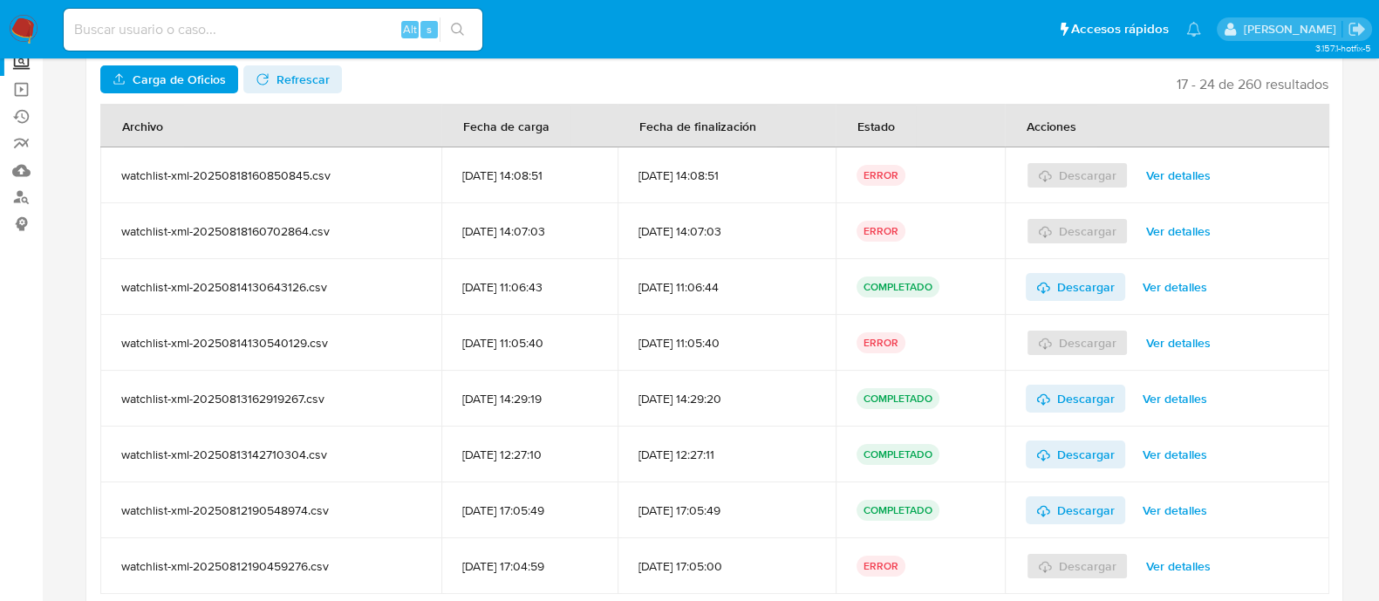
click at [1180, 338] on span "Ver detalles" at bounding box center [1178, 343] width 65 height 24
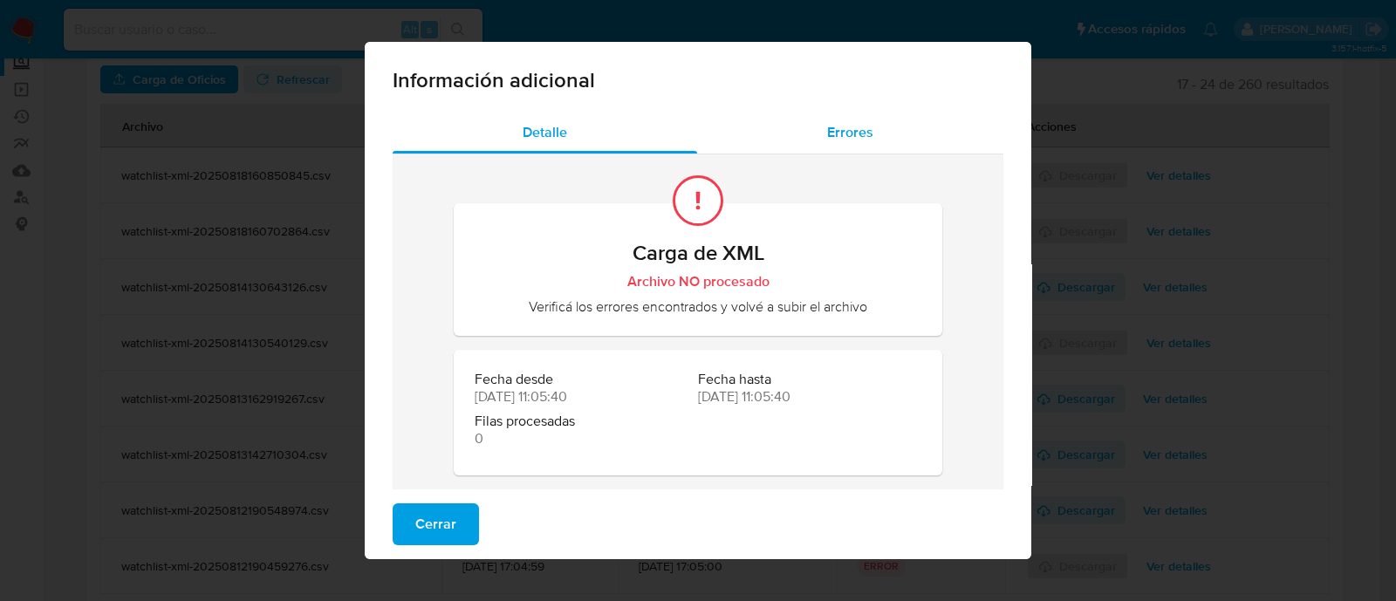
click at [829, 138] on span "Errores" at bounding box center [850, 132] width 46 height 20
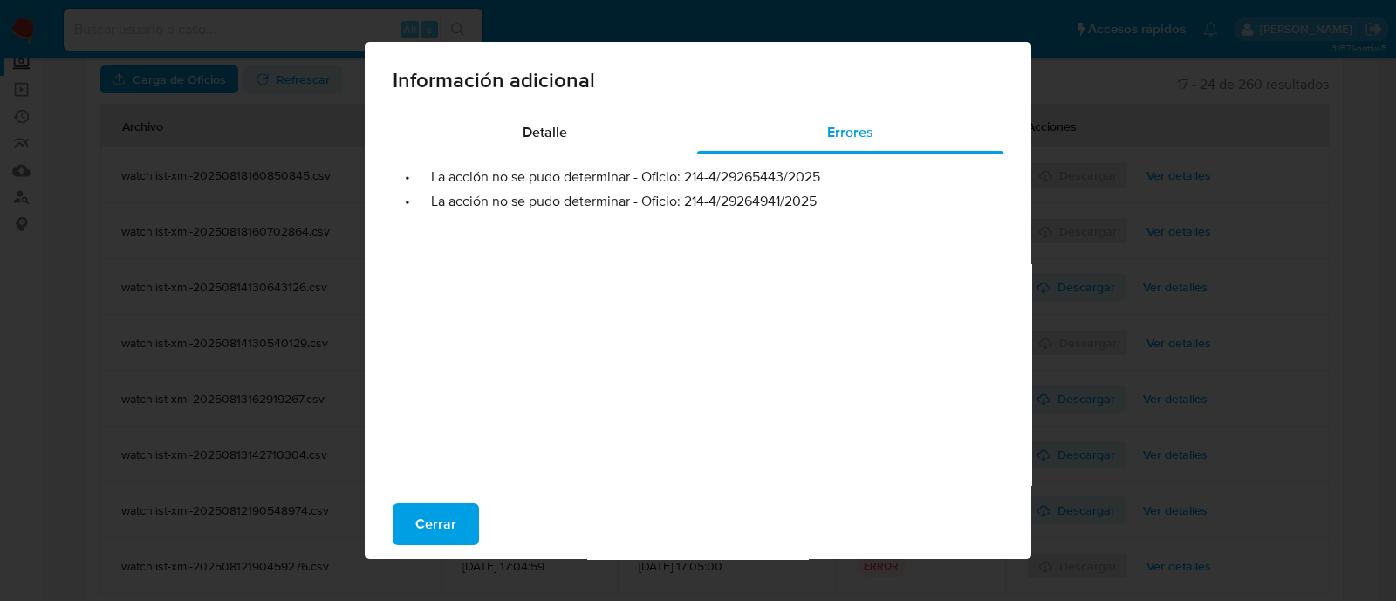
drag, startPoint x: 687, startPoint y: 169, endPoint x: 820, endPoint y: 176, distance: 133.7
click at [820, 176] on li "• La acción no se pudo determinar - Oficio: 214-4/29265443/2025" at bounding box center [698, 176] width 583 height 17
click at [442, 513] on span "Cerrar" at bounding box center [435, 524] width 41 height 38
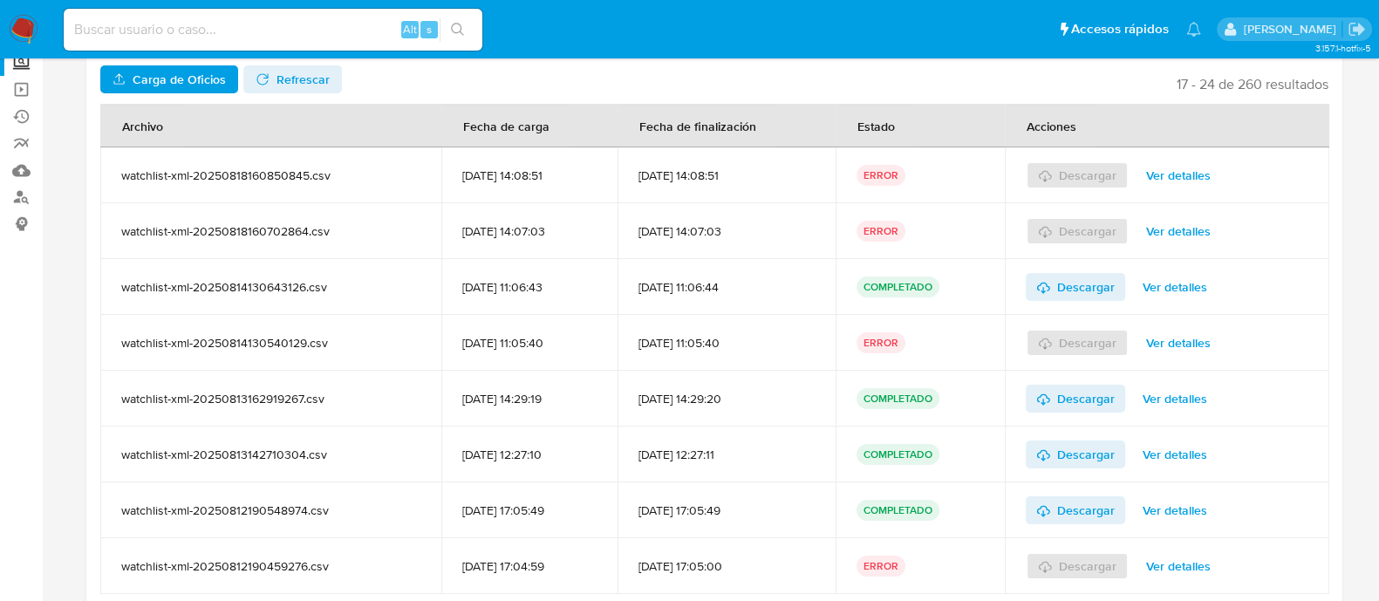
click at [1157, 340] on span "Ver detalles" at bounding box center [1178, 343] width 65 height 24
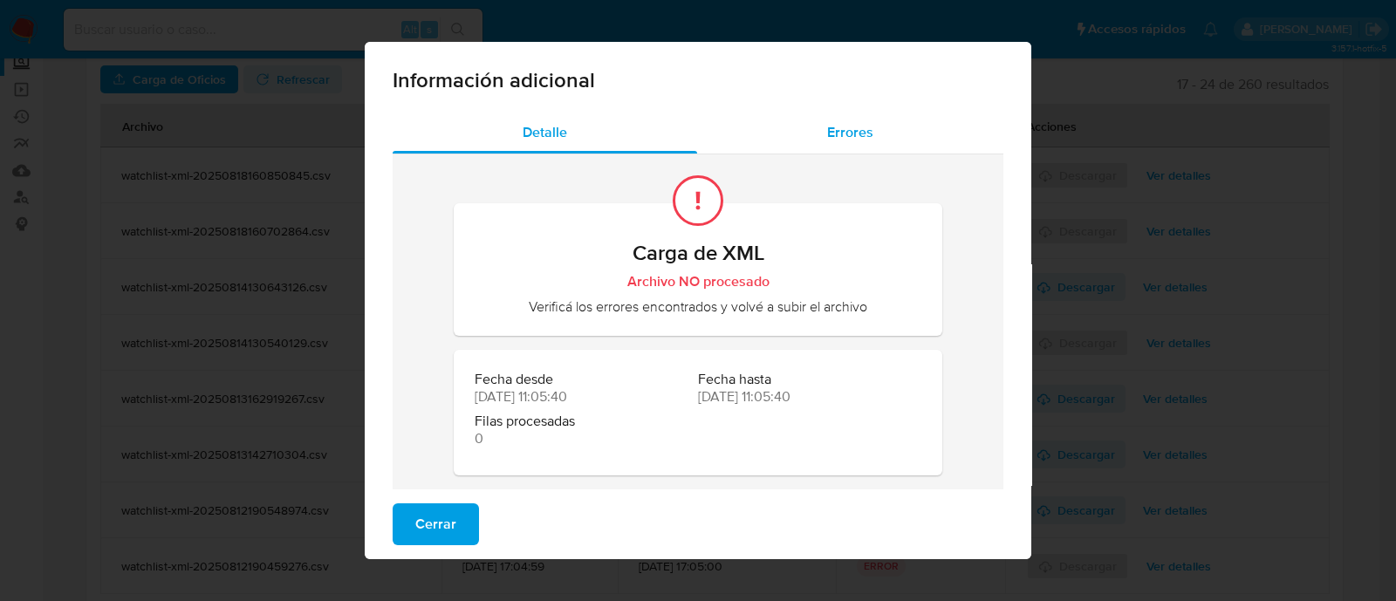
click at [843, 129] on span "Errores" at bounding box center [850, 132] width 46 height 20
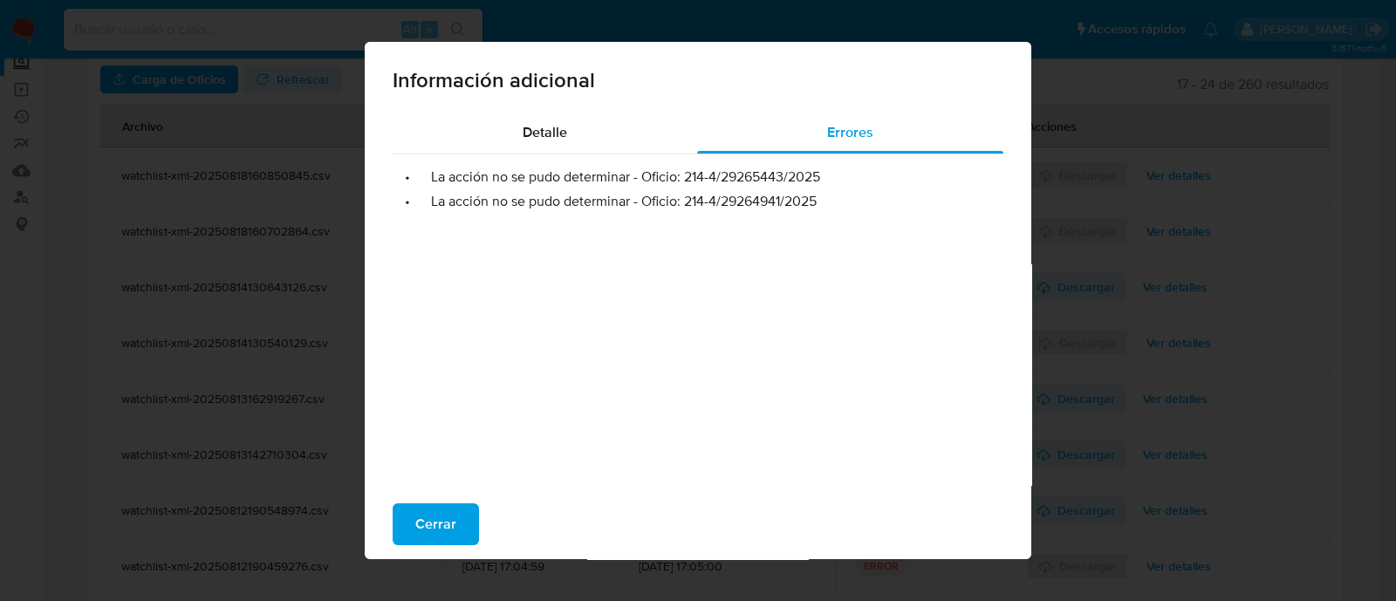
click at [414, 545] on div "Cerrar" at bounding box center [698, 524] width 667 height 70
click at [415, 534] on span "Cerrar" at bounding box center [435, 524] width 41 height 38
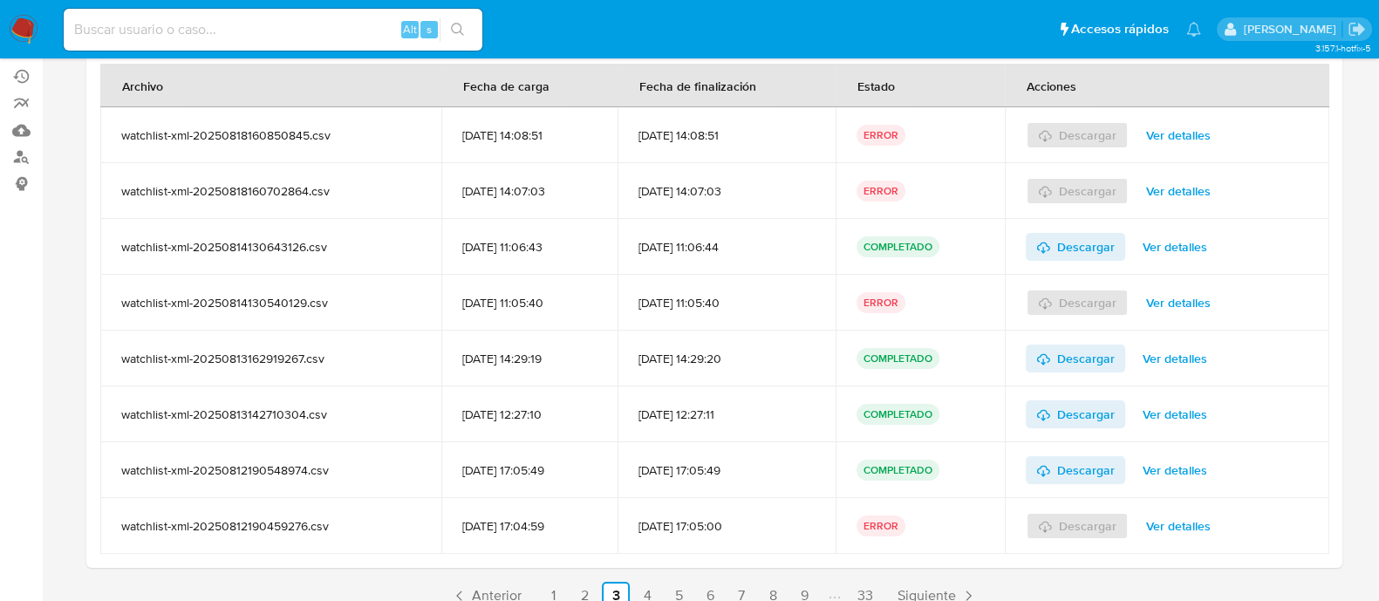
scroll to position [168, 0]
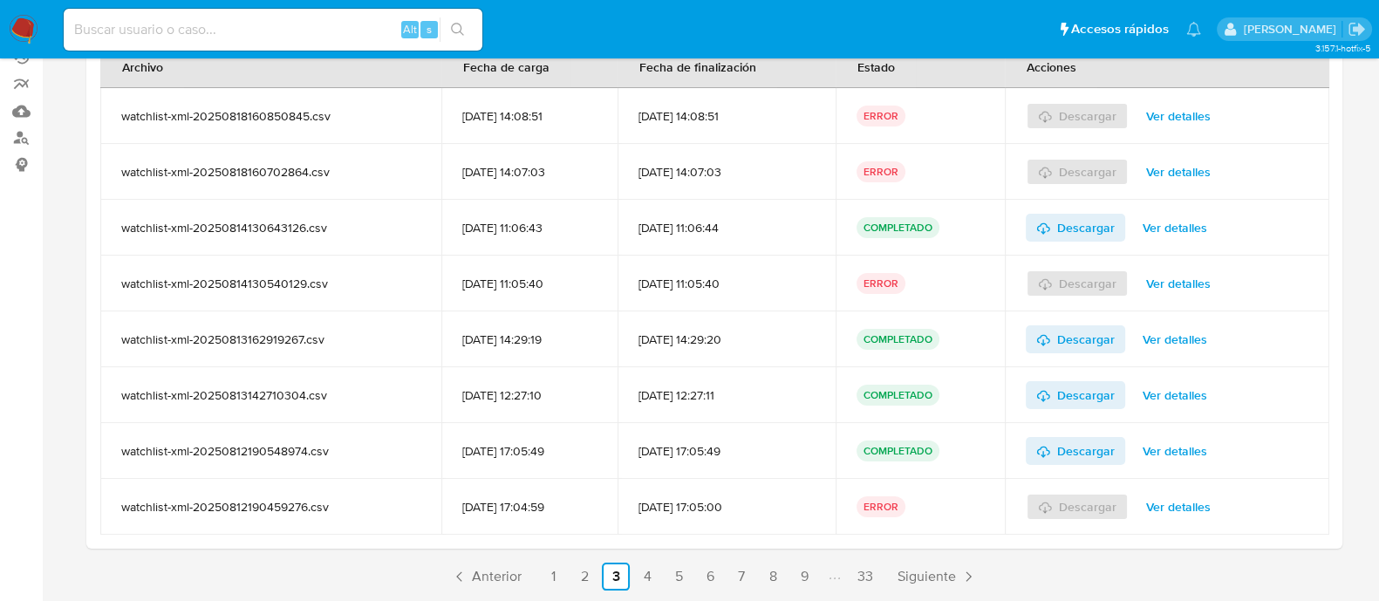
click at [1193, 495] on span "Ver detalles" at bounding box center [1178, 507] width 65 height 24
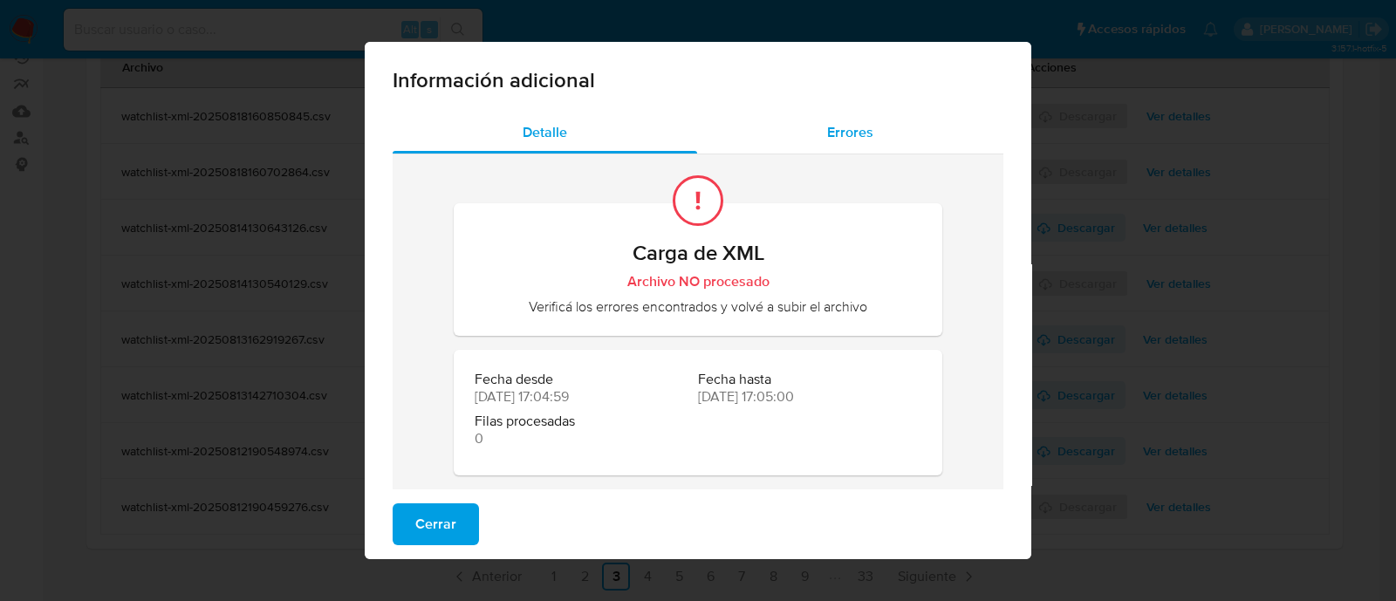
click at [838, 144] on div "Errores" at bounding box center [850, 133] width 306 height 42
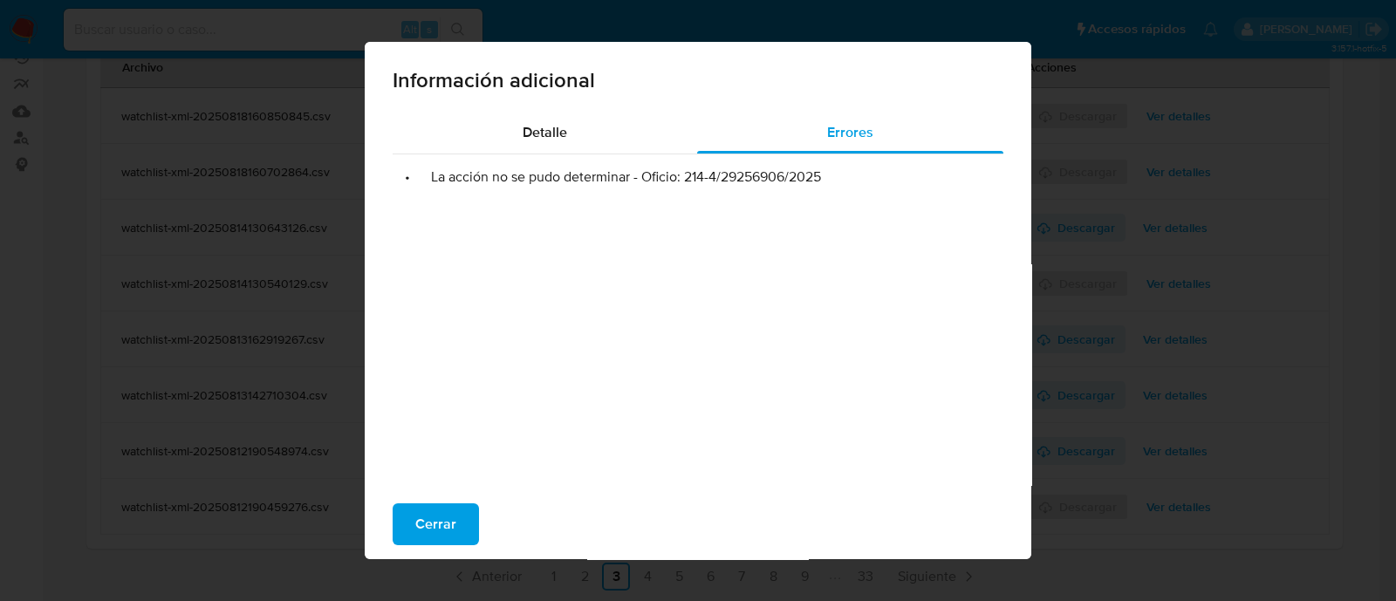
drag, startPoint x: 678, startPoint y: 177, endPoint x: 822, endPoint y: 174, distance: 144.0
click at [822, 174] on li "• La acción no se pudo determinar - Oficio: 214-4/29256906/2025" at bounding box center [698, 176] width 583 height 17
click at [439, 525] on span "Cerrar" at bounding box center [435, 524] width 41 height 38
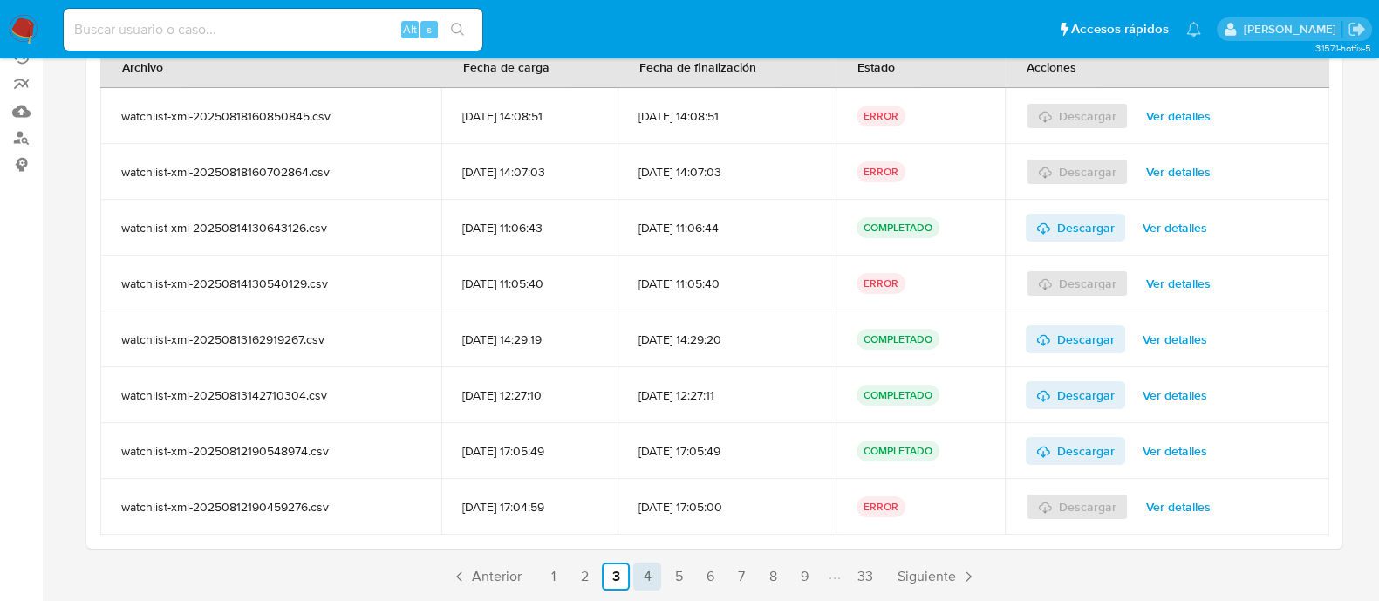
click at [643, 587] on link "4" at bounding box center [647, 577] width 28 height 28
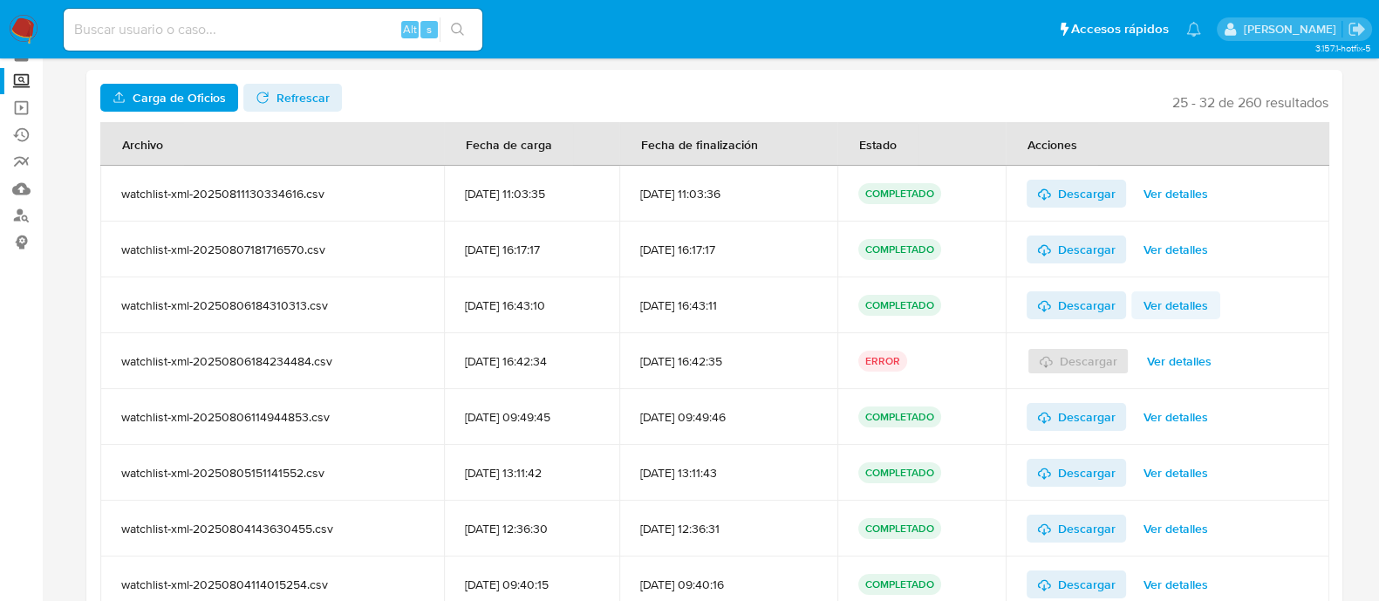
scroll to position [58, 0]
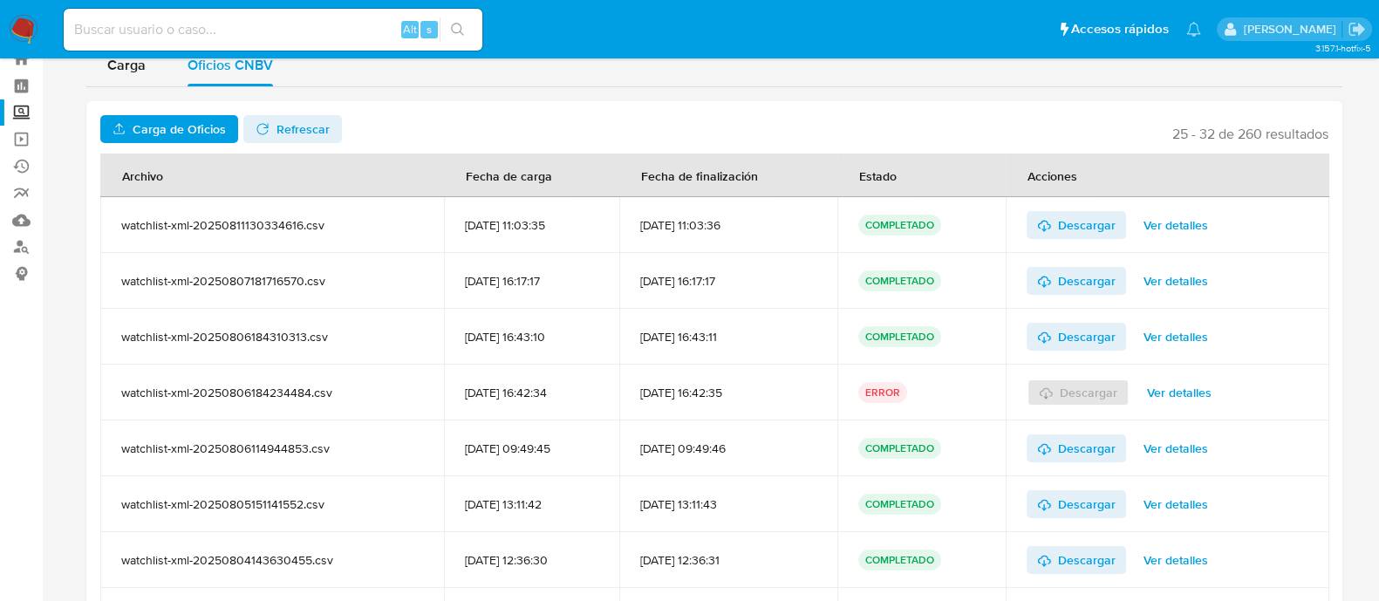
click at [1191, 392] on span "Ver detalles" at bounding box center [1179, 392] width 65 height 24
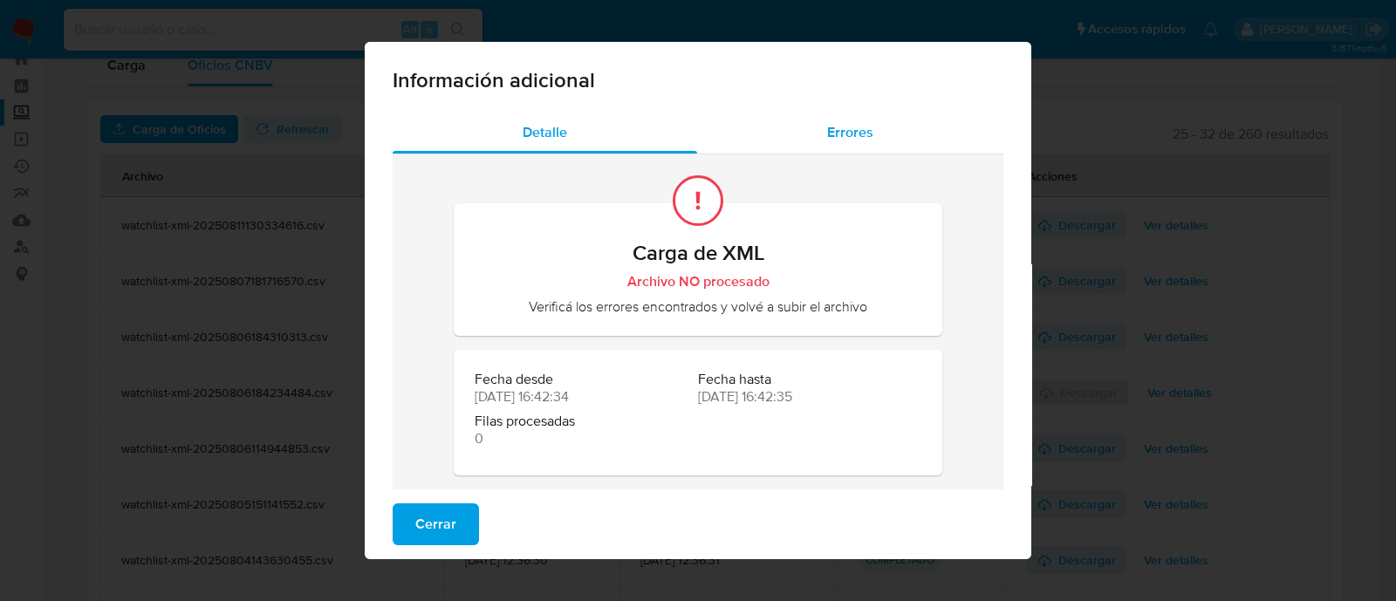
click at [861, 137] on span "Errores" at bounding box center [850, 132] width 46 height 20
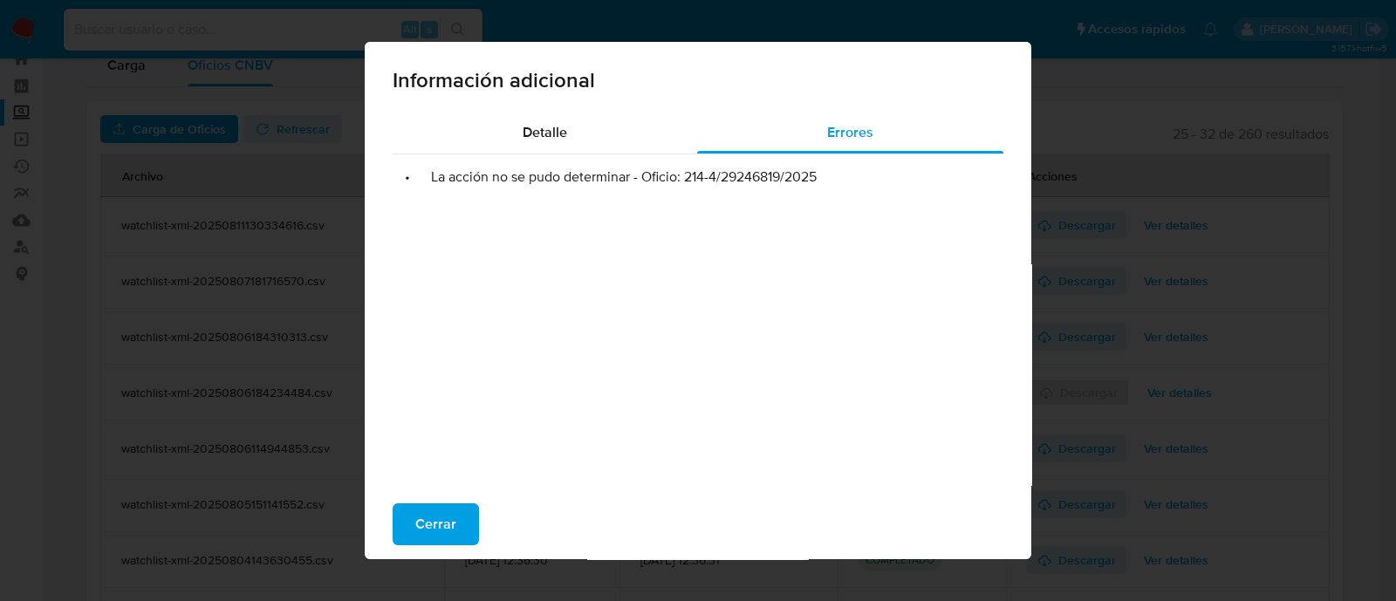
drag, startPoint x: 676, startPoint y: 180, endPoint x: 820, endPoint y: 173, distance: 144.1
click at [820, 173] on li "• La acción no se pudo determinar - Oficio: 214-4/29246819/2025" at bounding box center [698, 176] width 583 height 17
click at [435, 520] on span "Cerrar" at bounding box center [435, 524] width 41 height 38
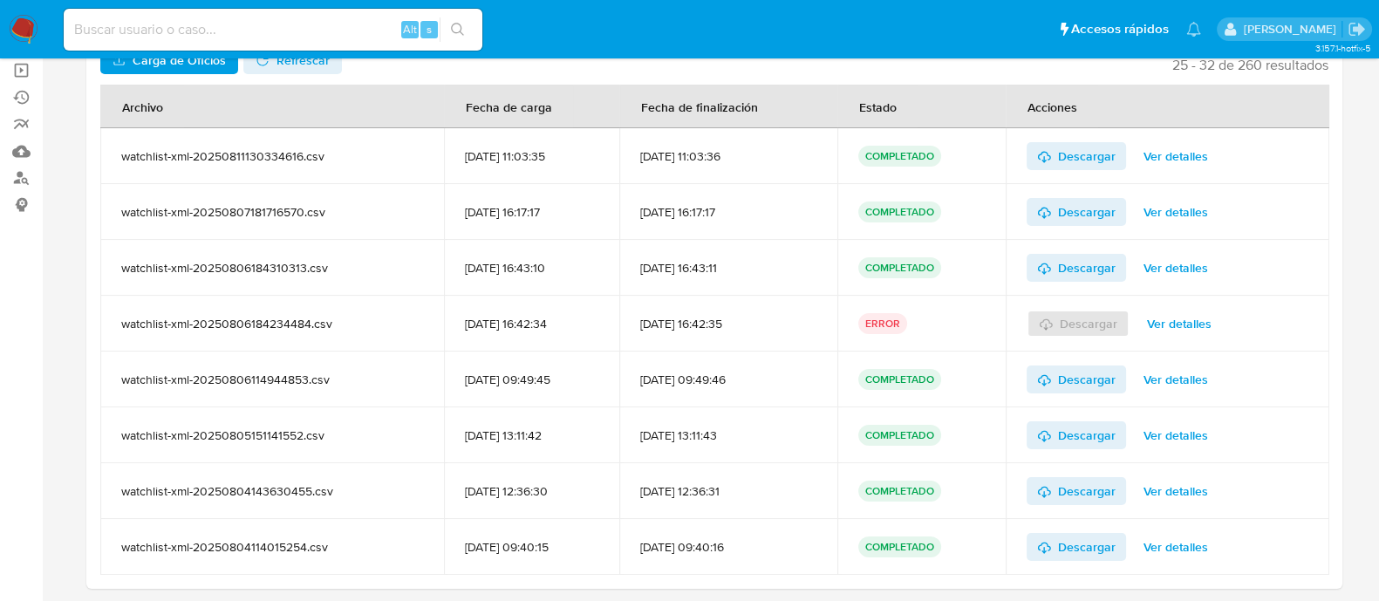
scroll to position [168, 0]
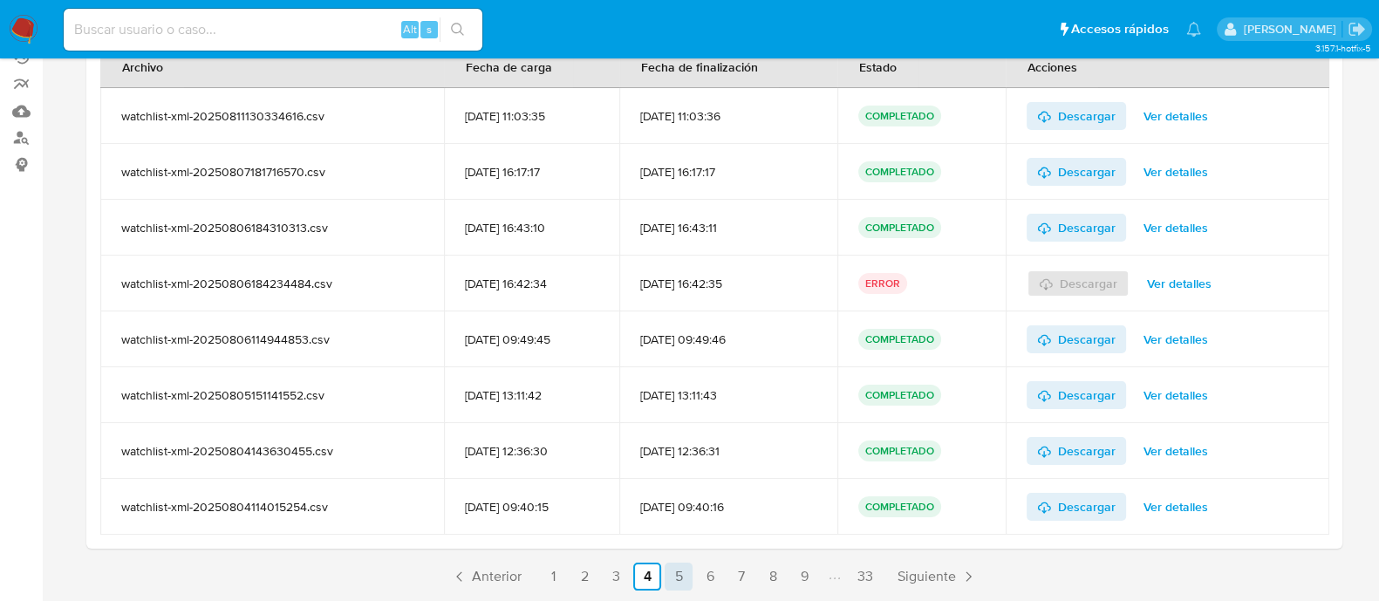
click at [683, 574] on link "5" at bounding box center [679, 577] width 28 height 28
click at [1180, 170] on span "Ver detalles" at bounding box center [1179, 172] width 65 height 24
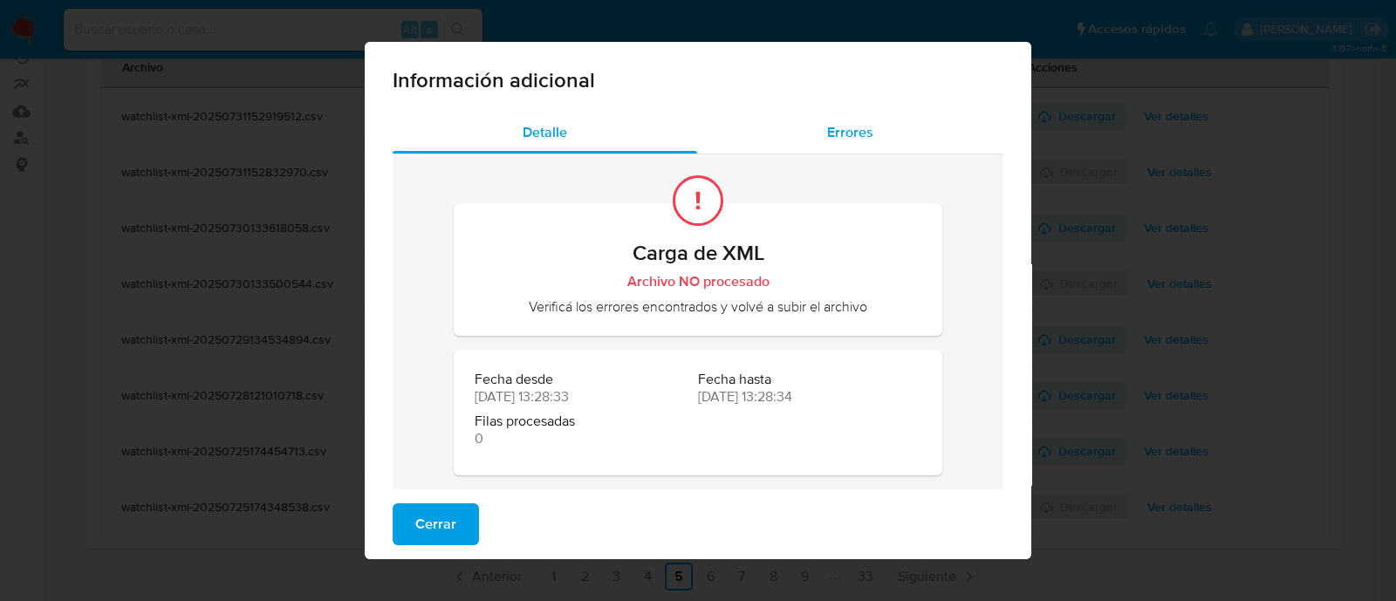
click at [848, 130] on span "Errores" at bounding box center [850, 132] width 46 height 20
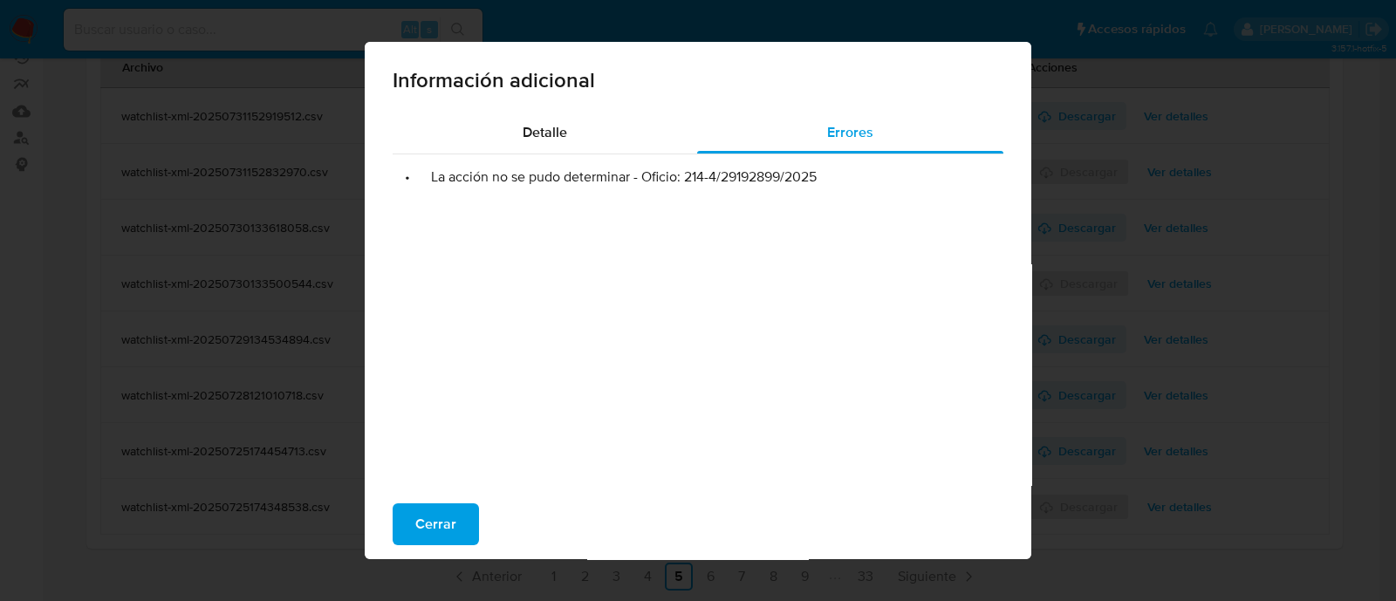
drag, startPoint x: 679, startPoint y: 176, endPoint x: 811, endPoint y: 185, distance: 132.9
click at [811, 185] on li "• La acción no se pudo determinar - Oficio: 214-4/29192899/2025" at bounding box center [698, 176] width 583 height 17
click at [436, 514] on span "Cerrar" at bounding box center [435, 524] width 41 height 38
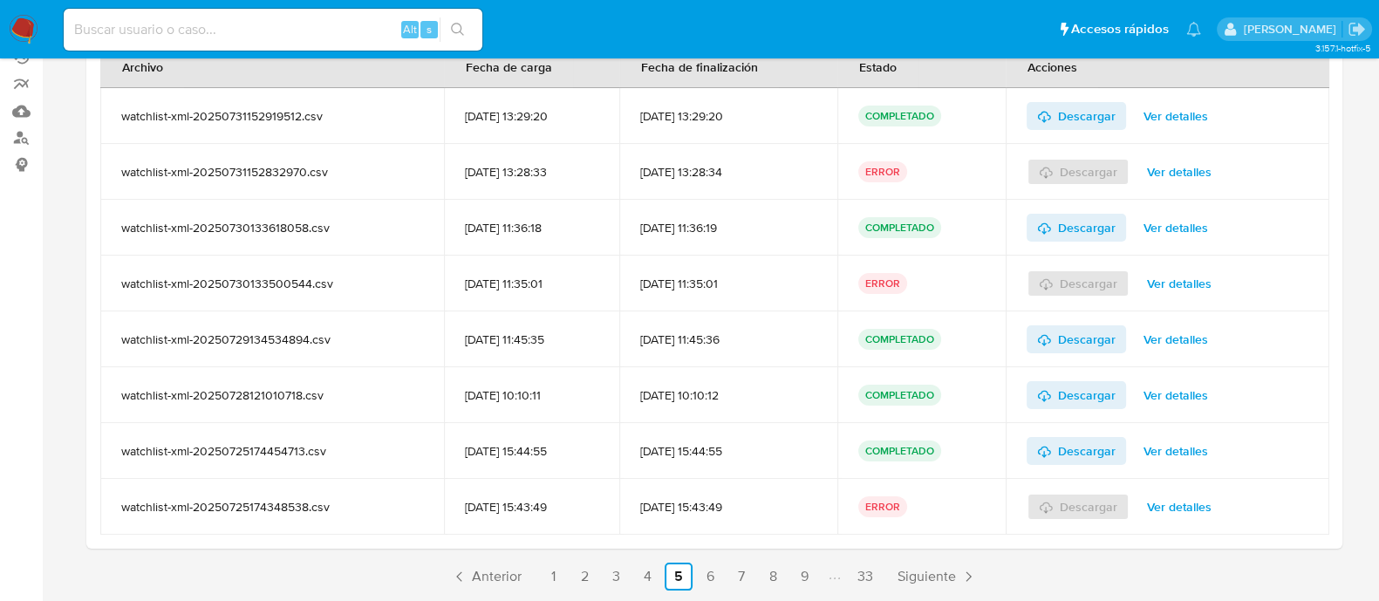
click at [724, 578] on ul "Anterior 1 2 3 4 5 6 7 8 9 33 Siguiente" at bounding box center [714, 577] width 1256 height 28
click at [706, 574] on link "6" at bounding box center [710, 577] width 28 height 28
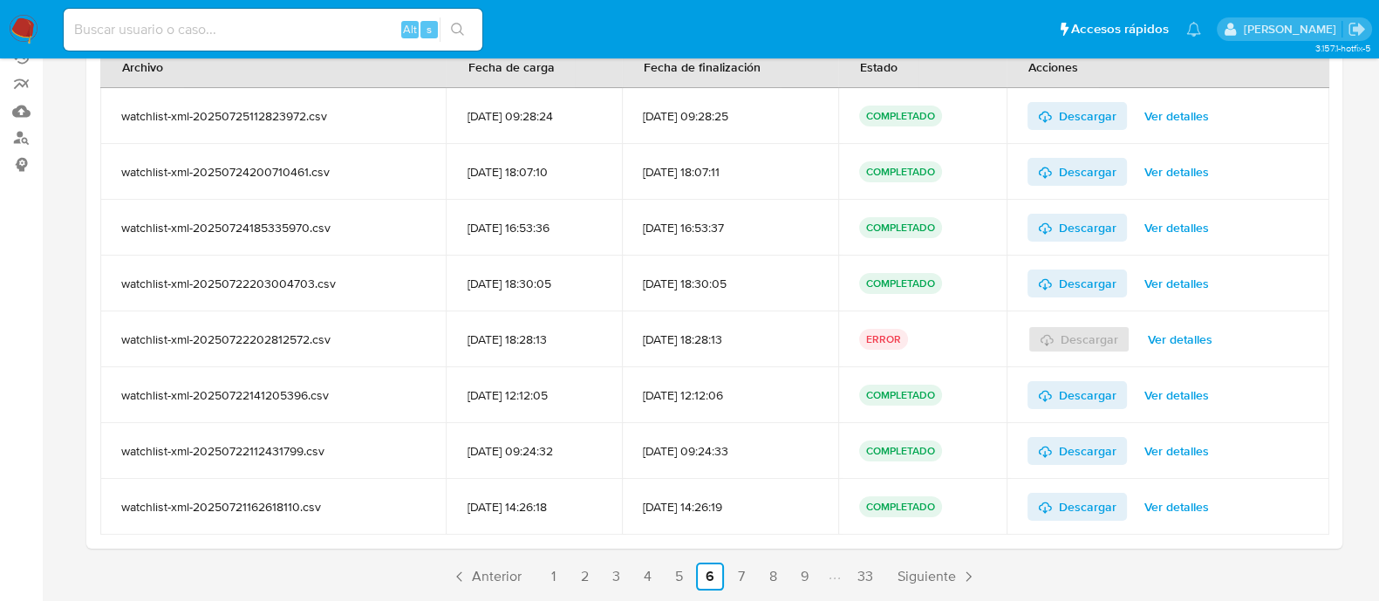
click at [1194, 339] on span "Ver detalles" at bounding box center [1180, 339] width 65 height 24
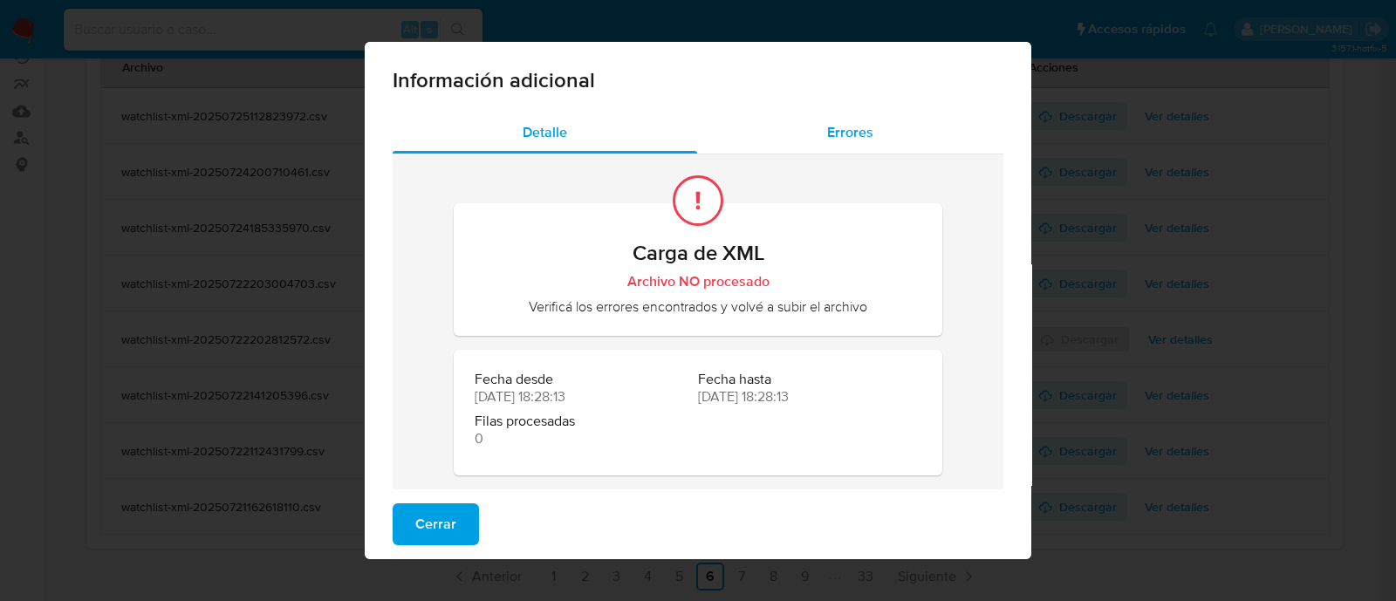
click at [849, 120] on div "Errores" at bounding box center [850, 133] width 306 height 42
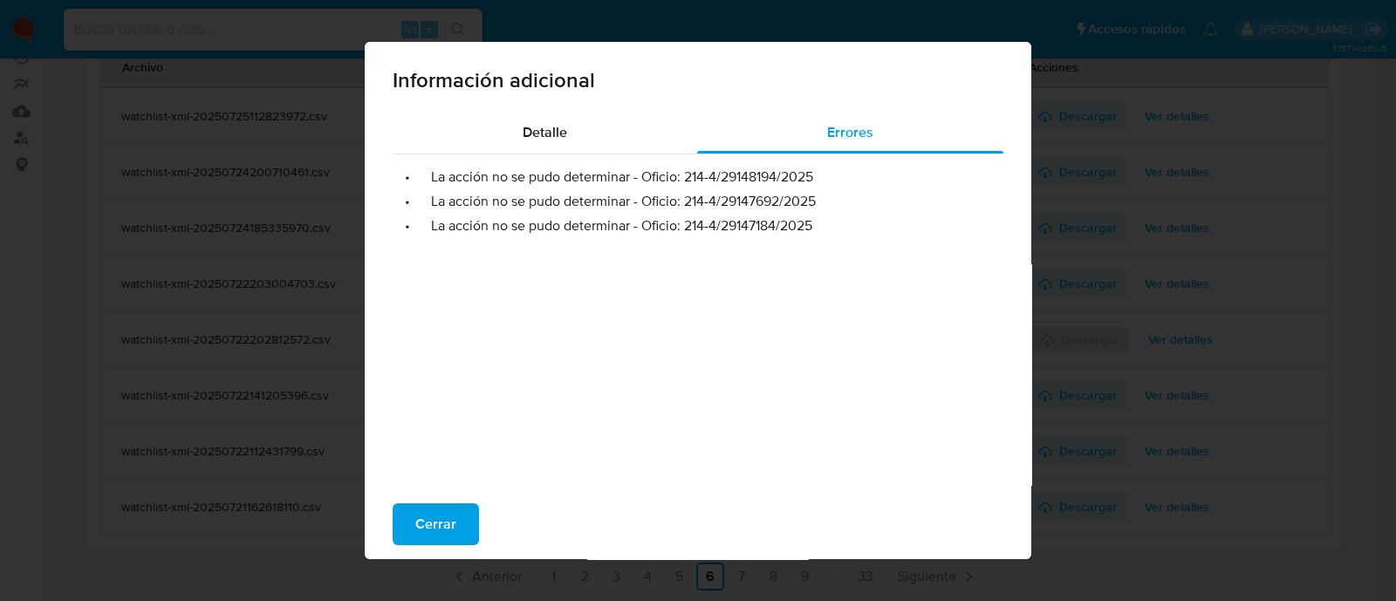
drag, startPoint x: 631, startPoint y: 176, endPoint x: 810, endPoint y: 174, distance: 178.9
click at [810, 174] on li "• La acción no se pudo determinar - Oficio: 214-4/29148194/2025" at bounding box center [698, 176] width 583 height 17
drag, startPoint x: 635, startPoint y: 209, endPoint x: 812, endPoint y: 193, distance: 177.8
click at [812, 193] on li "• La acción no se pudo determinar - Oficio: 214-4/29147692/2025" at bounding box center [698, 201] width 583 height 17
drag, startPoint x: 676, startPoint y: 223, endPoint x: 815, endPoint y: 233, distance: 139.0
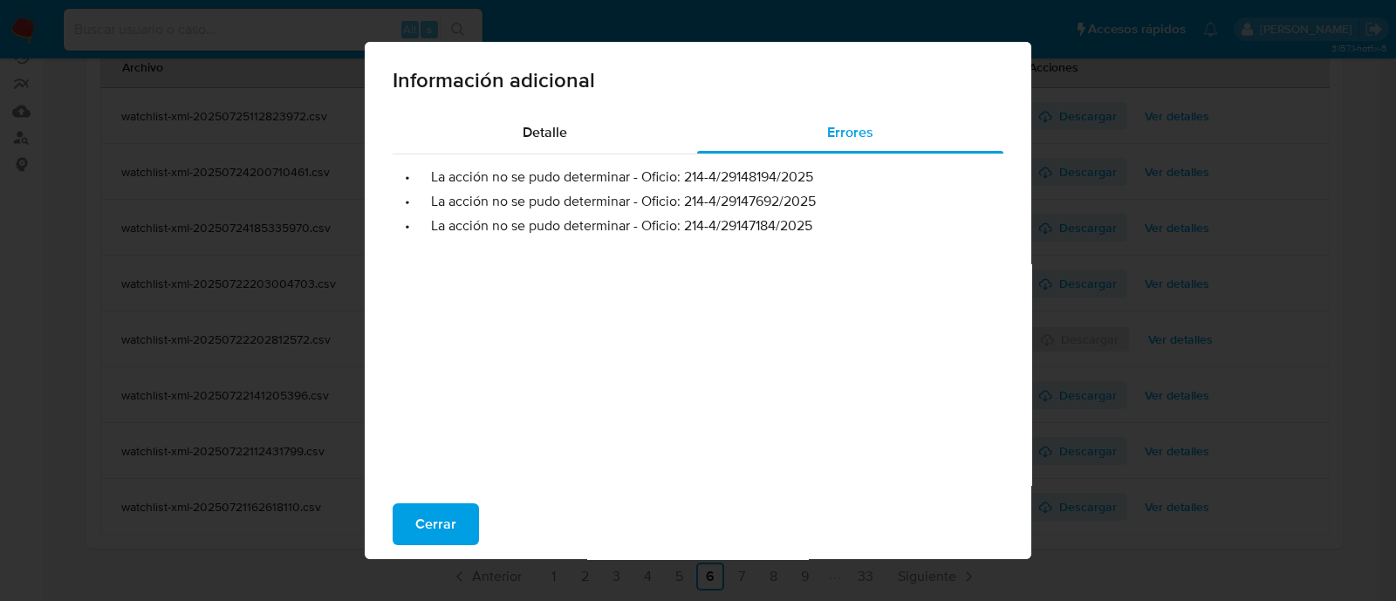
click at [815, 233] on li "• La acción no se pudo determinar - Oficio: 214-4/29147184/2025" at bounding box center [698, 225] width 583 height 17
